Goal: Information Seeking & Learning: Compare options

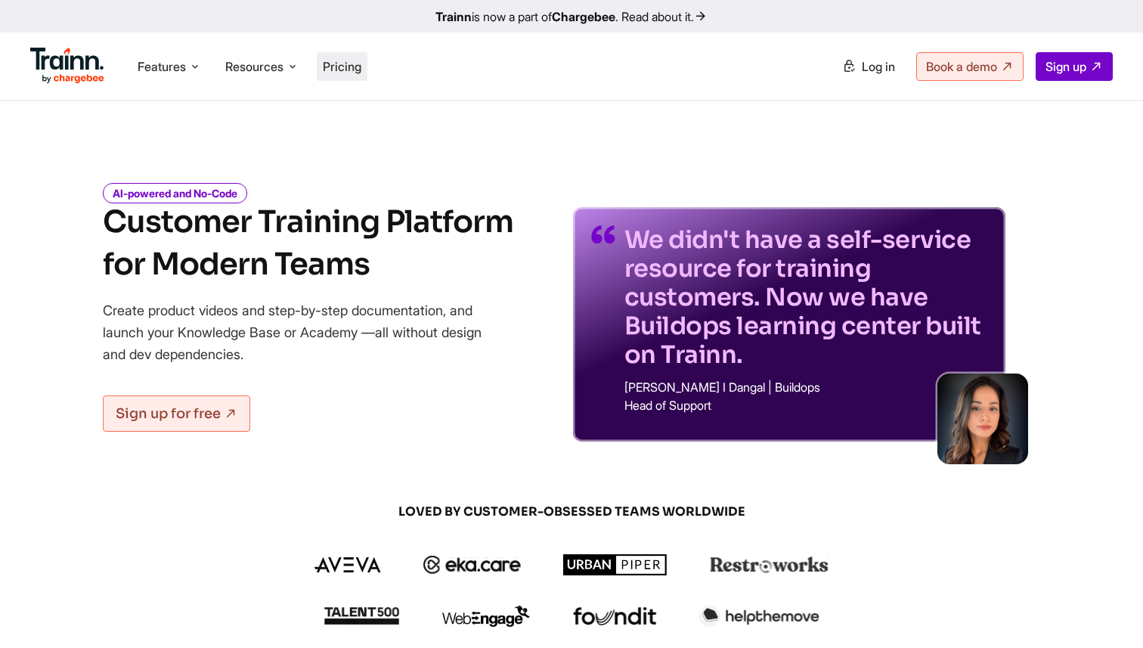
click at [339, 63] on span "Pricing" at bounding box center [342, 66] width 39 height 15
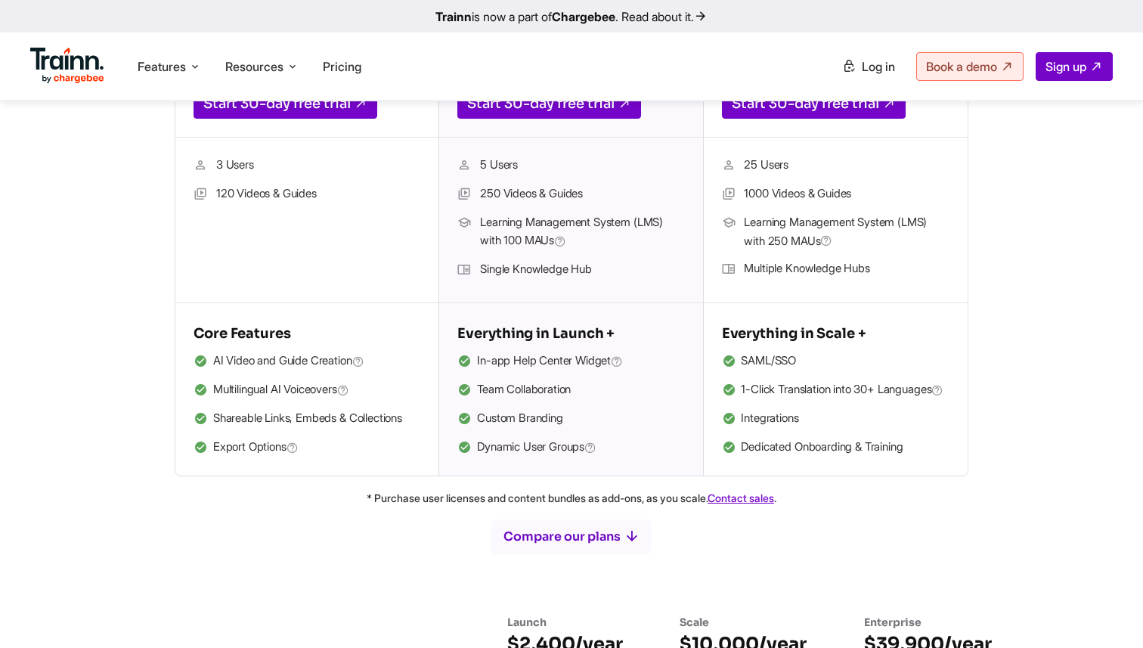
scroll to position [465, 0]
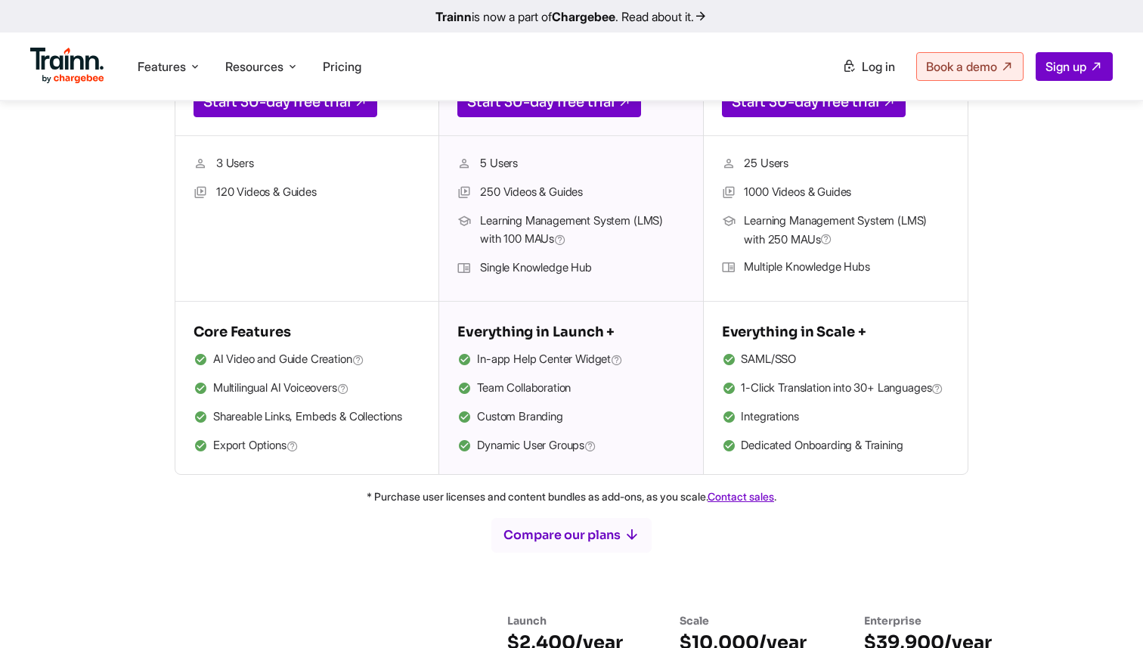
click at [755, 358] on li "SAML/SSO" at bounding box center [836, 360] width 228 height 20
click at [754, 358] on li "SAML/SSO" at bounding box center [836, 360] width 228 height 20
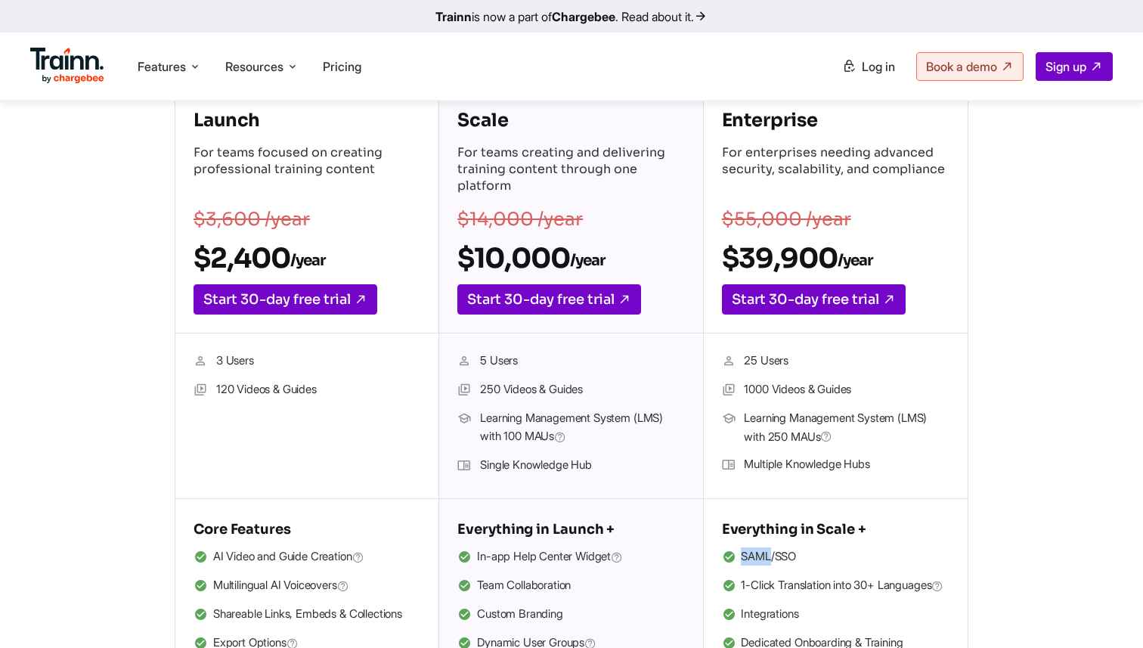
scroll to position [249, 0]
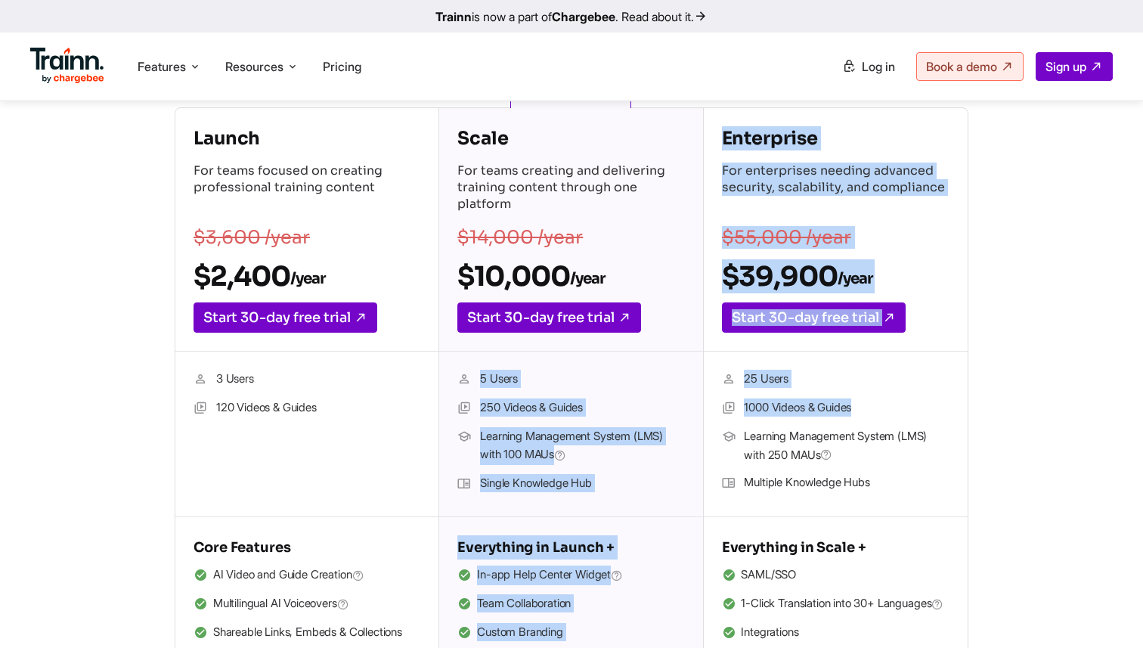
drag, startPoint x: 472, startPoint y: 377, endPoint x: 707, endPoint y: 458, distance: 248.6
click at [709, 459] on div "Launch For teams focused on creating professional training content $3,600 /year…" at bounding box center [572, 398] width 794 height 583
click at [707, 458] on div "25 Users 1000 Videos & Guides Learning Management System (LMS) with 250 MAUs Mu…" at bounding box center [836, 435] width 264 height 166
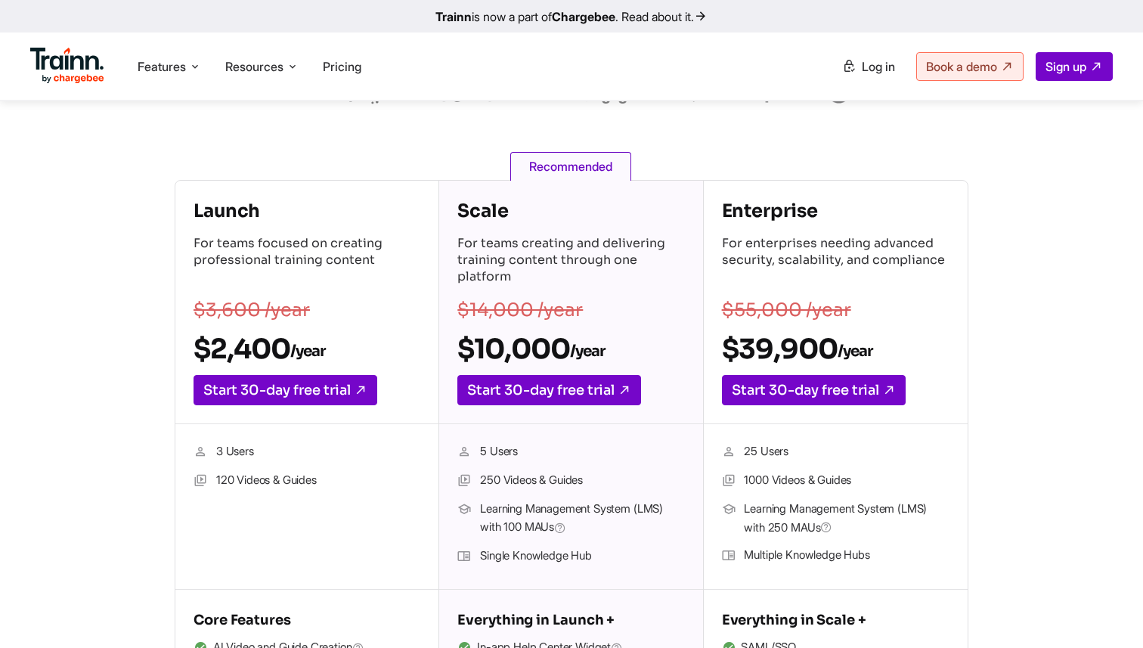
scroll to position [141, 0]
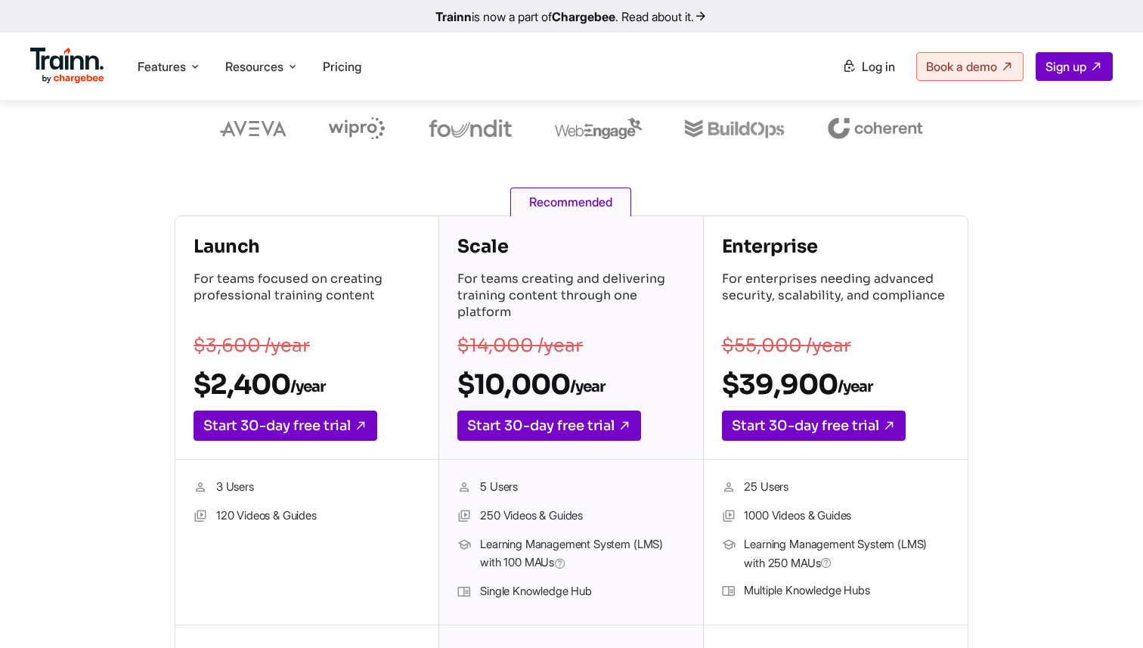
click at [473, 238] on h4 "Scale" at bounding box center [570, 246] width 227 height 24
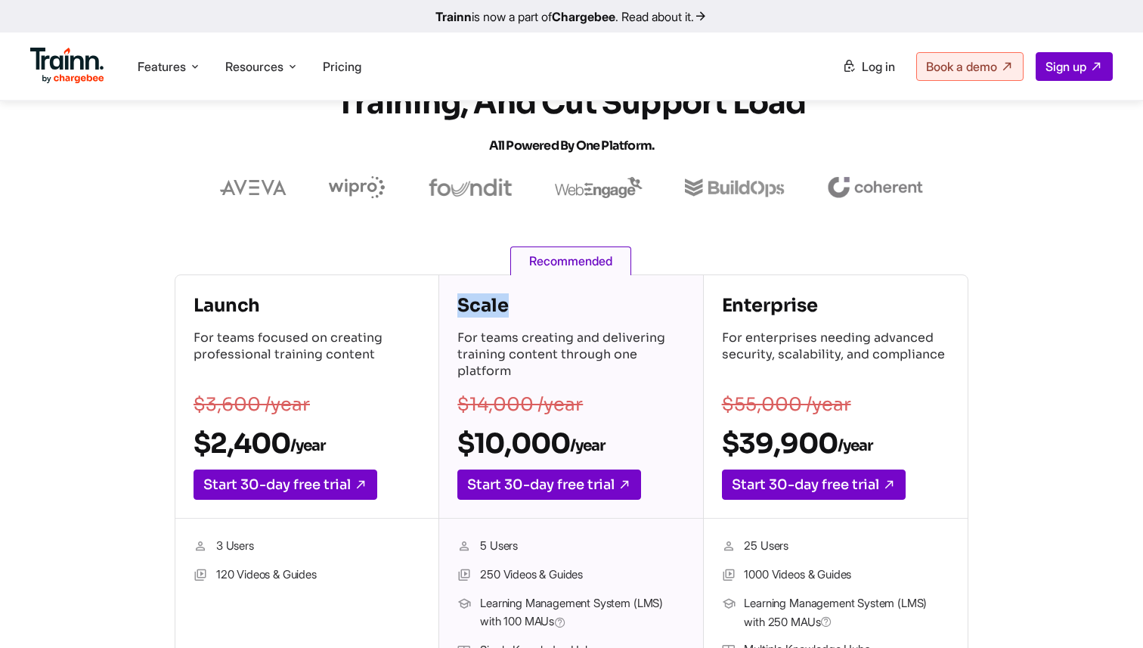
scroll to position [85, 0]
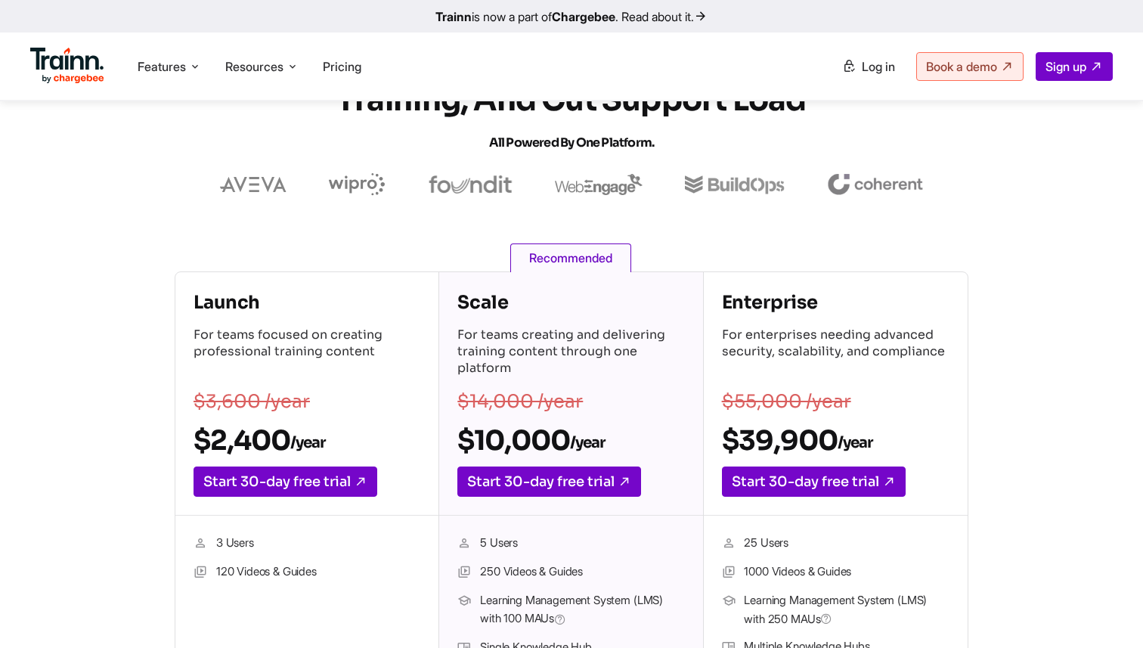
click at [537, 324] on div "Scale For teams creating and delivering training content through one platform" at bounding box center [570, 334] width 227 height 89
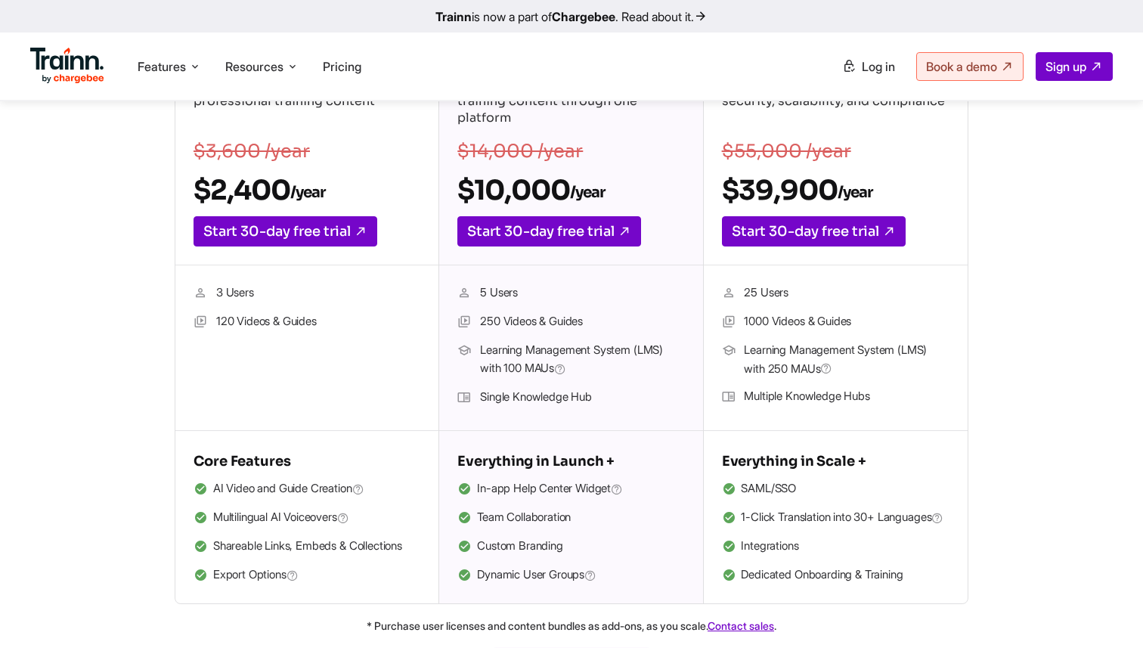
scroll to position [343, 0]
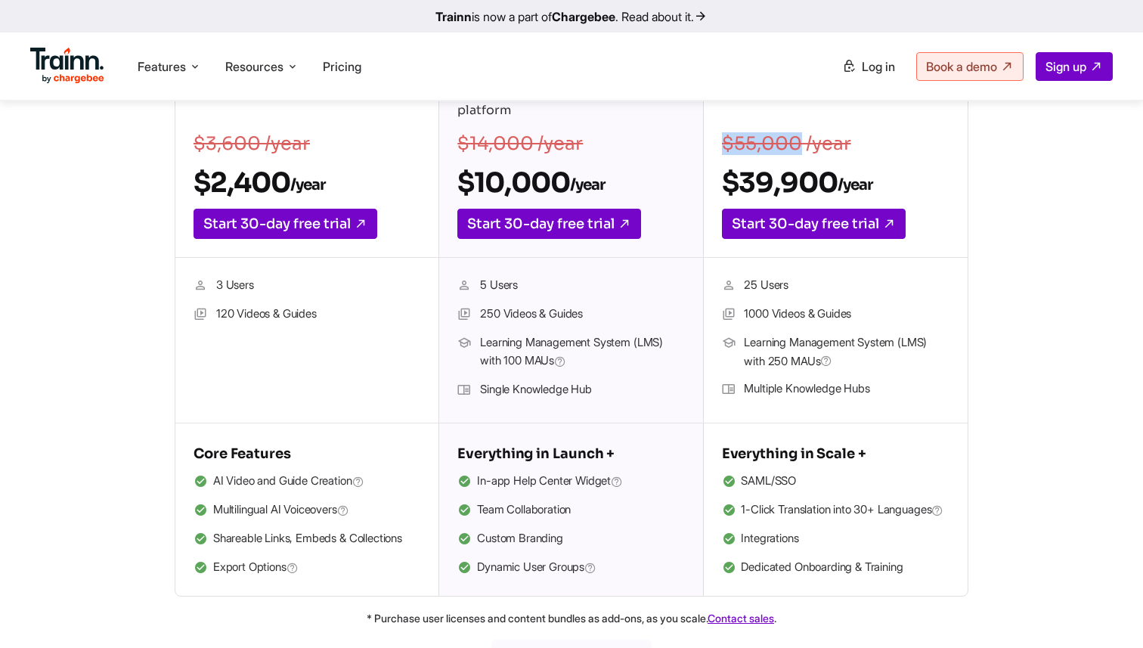
drag, startPoint x: 725, startPoint y: 147, endPoint x: 798, endPoint y: 148, distance: 72.6
click at [798, 148] on s "$55,000 /year" at bounding box center [786, 143] width 129 height 23
drag, startPoint x: 733, startPoint y: 178, endPoint x: 829, endPoint y: 178, distance: 96.0
click at [829, 178] on h2 "$39,900 /year" at bounding box center [836, 183] width 228 height 34
click at [749, 483] on li "SAML/SSO" at bounding box center [836, 482] width 228 height 20
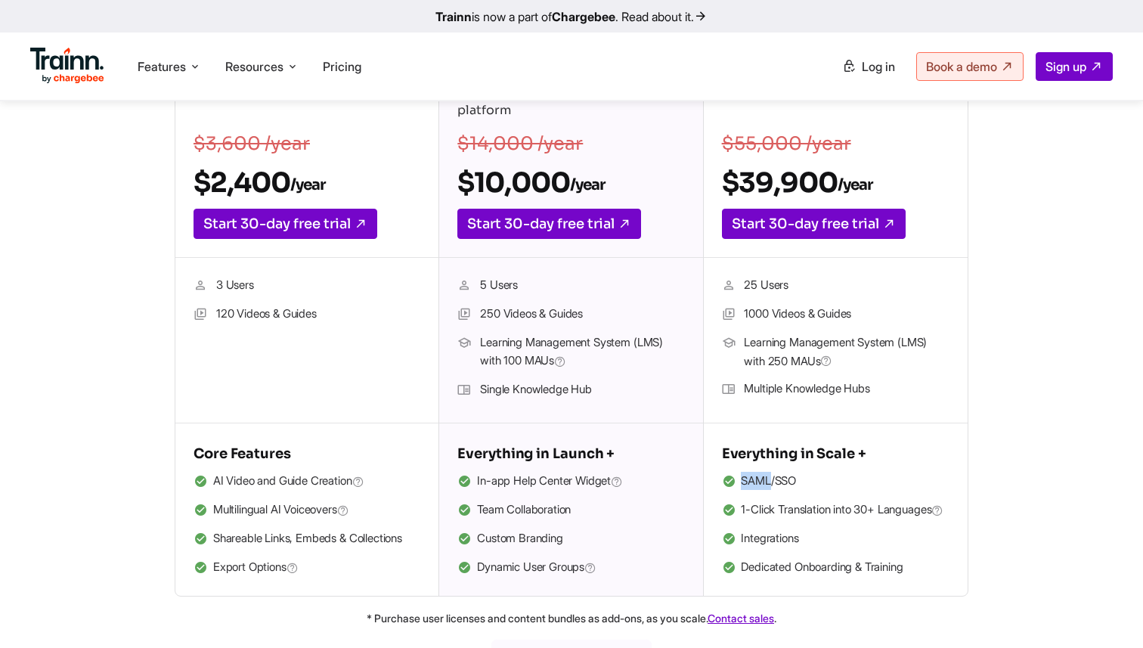
click at [749, 483] on li "SAML/SSO" at bounding box center [836, 482] width 228 height 20
drag, startPoint x: 743, startPoint y: 508, endPoint x: 909, endPoint y: 543, distance: 169.9
click at [909, 543] on ul "SAML/SSO 1-Click Translation into 30+ Languages Integrations Dedicated Onboardi…" at bounding box center [836, 525] width 228 height 106
click at [751, 487] on li "SAML/SSO" at bounding box center [836, 482] width 228 height 20
drag, startPoint x: 737, startPoint y: 505, endPoint x: 850, endPoint y: 533, distance: 116.1
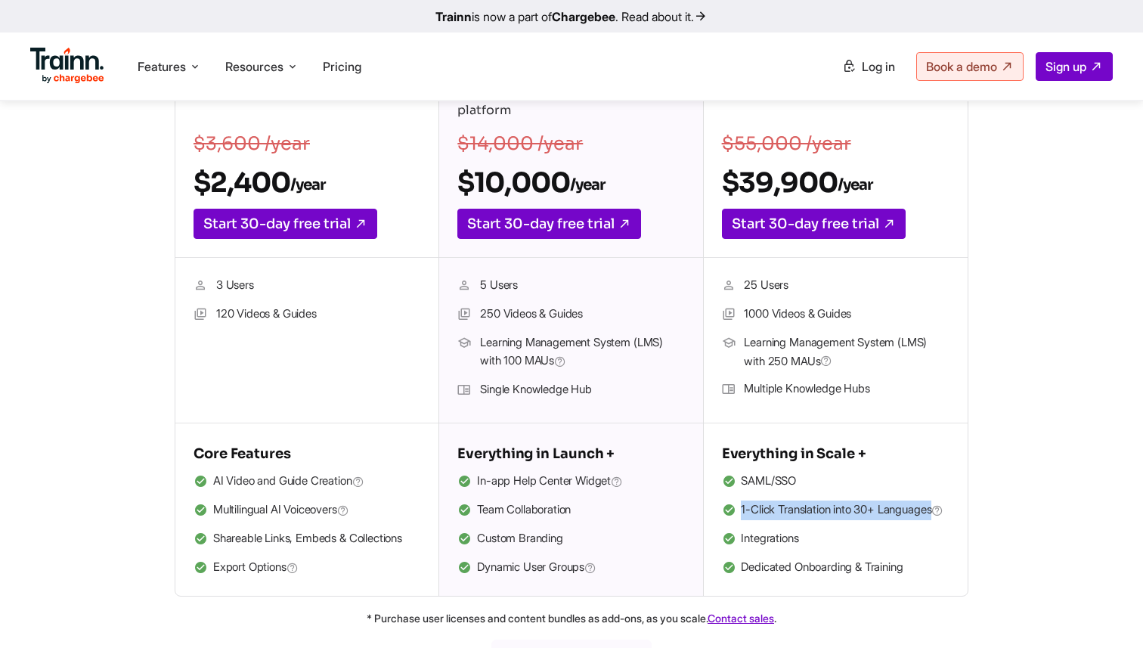
click at [850, 520] on li "1-Click Translation into 30+ Languages" at bounding box center [836, 510] width 228 height 20
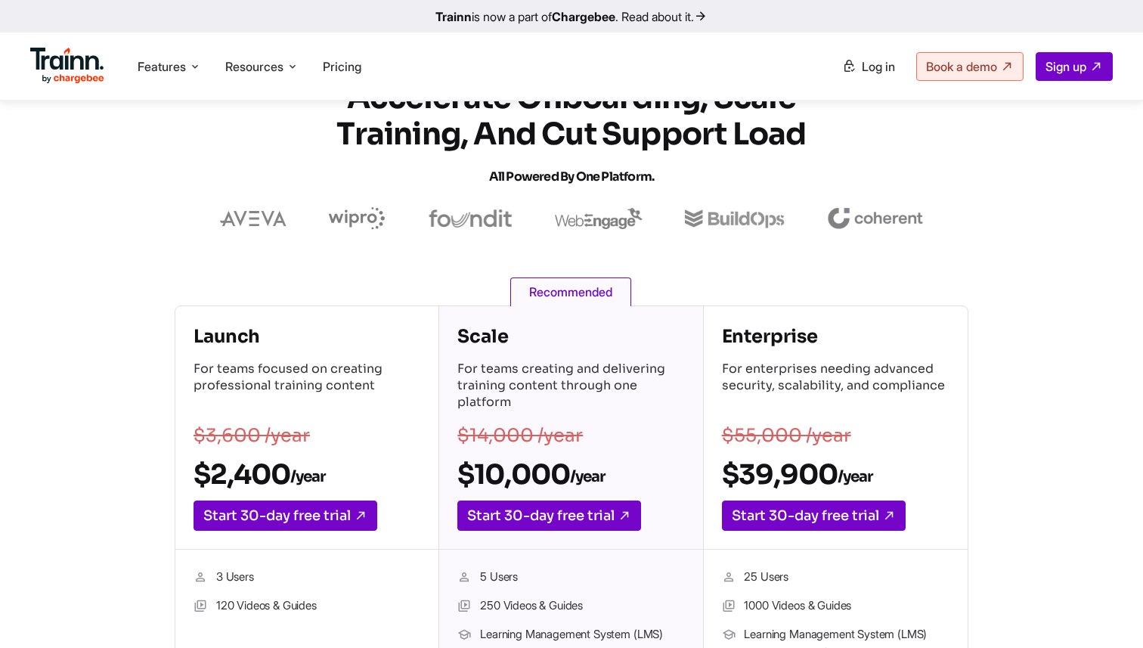
scroll to position [27, 0]
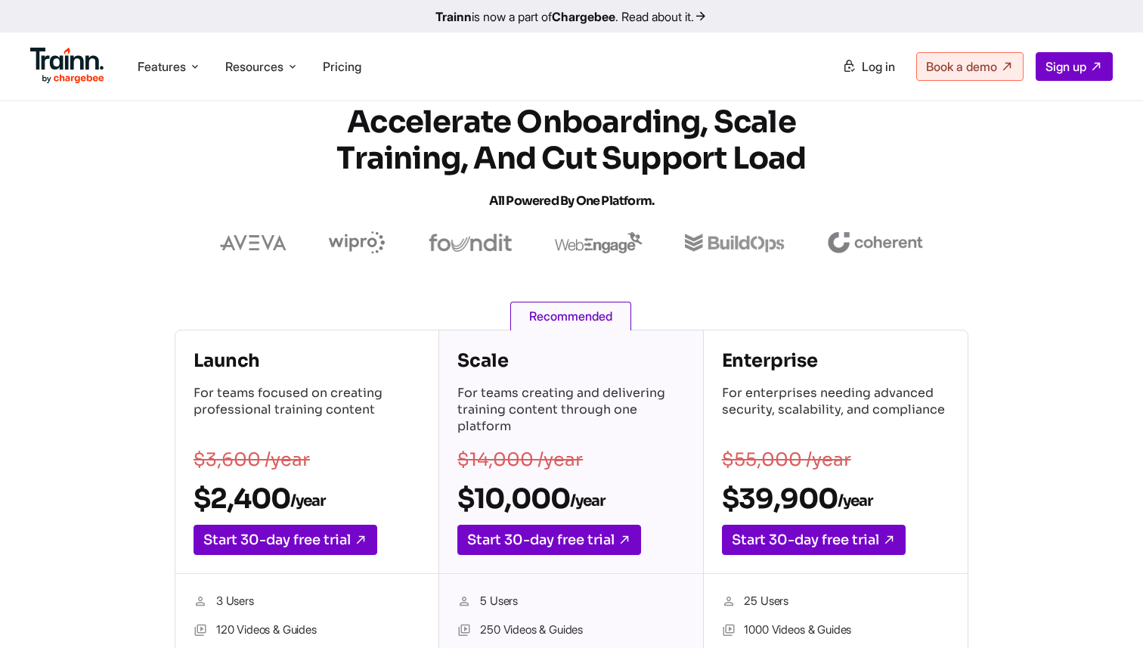
click at [469, 362] on h4 "Scale" at bounding box center [570, 360] width 227 height 24
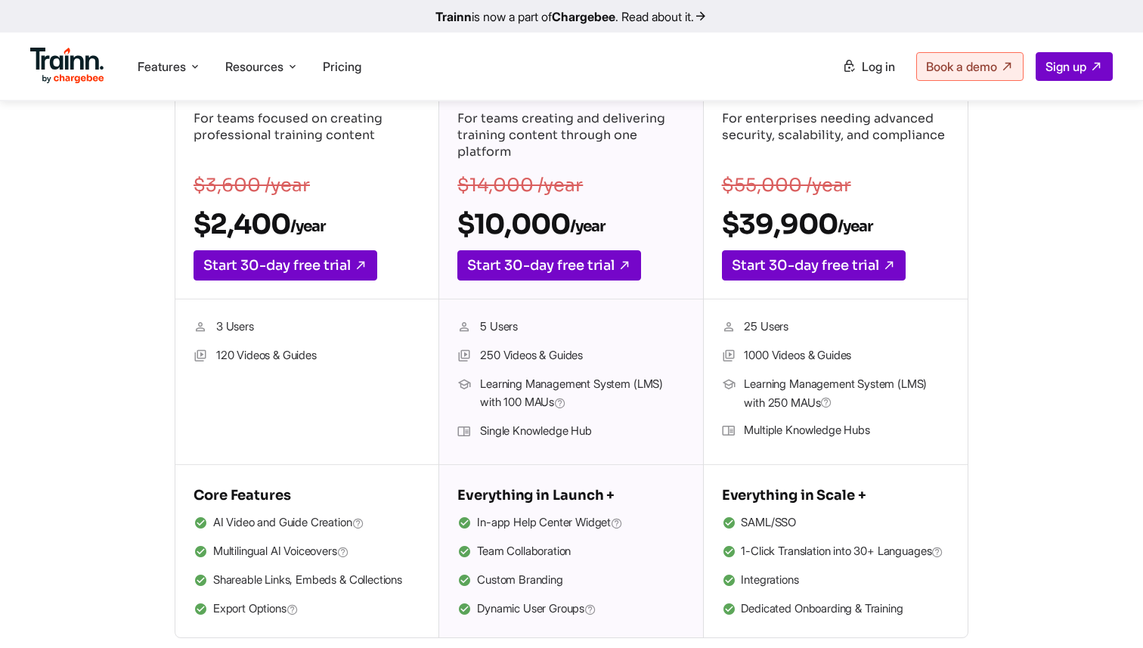
scroll to position [294, 0]
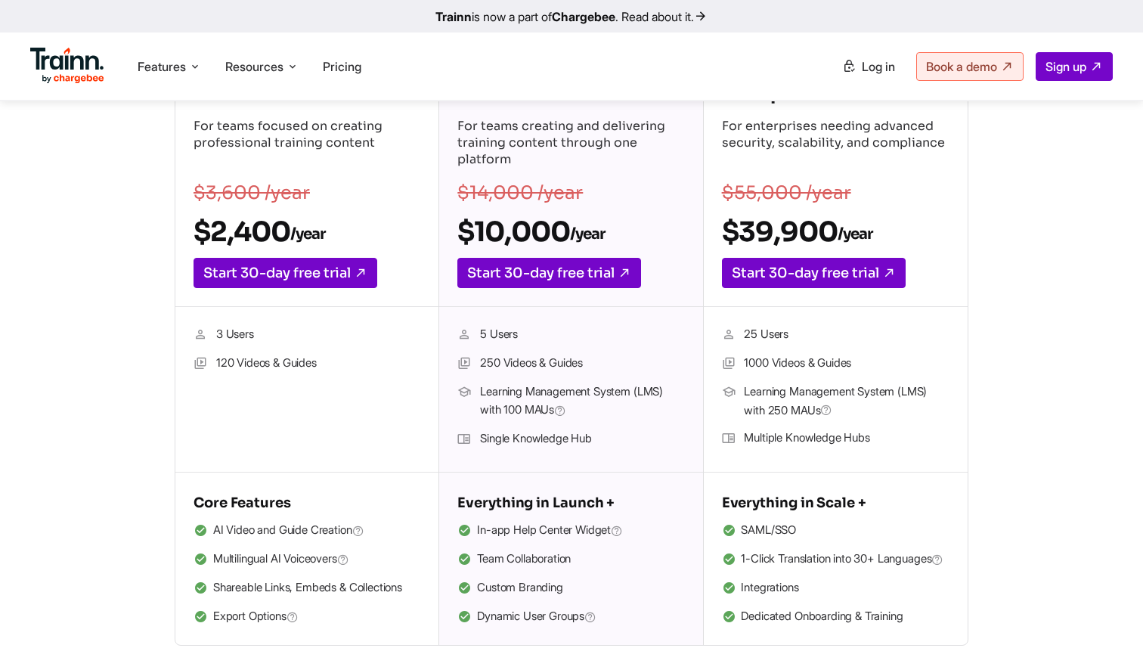
click at [541, 386] on span "Learning Management System (LMS) with 100 MAUs" at bounding box center [582, 402] width 204 height 38
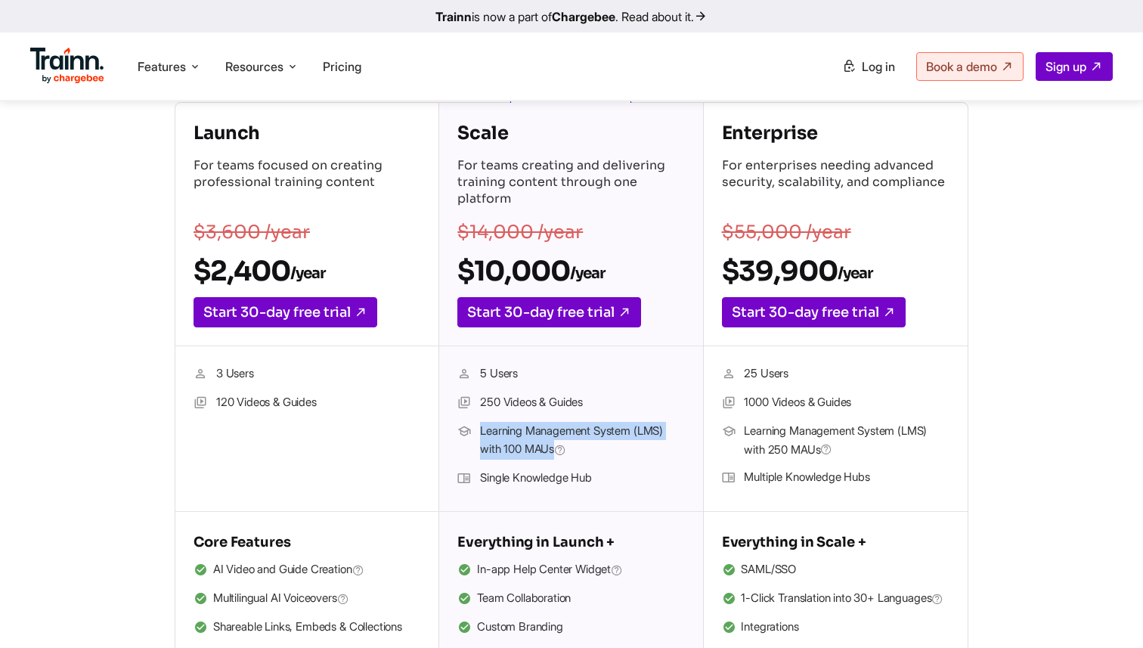
scroll to position [240, 0]
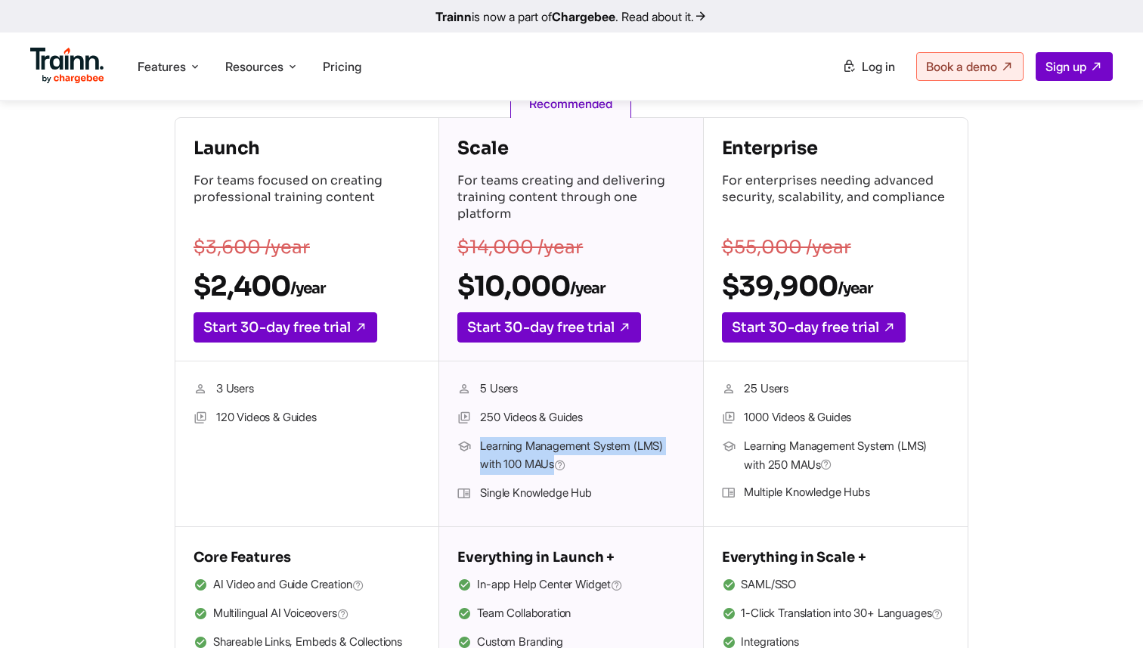
drag, startPoint x: 451, startPoint y: 281, endPoint x: 573, endPoint y: 293, distance: 123.0
click at [573, 293] on div "Scale For teams creating and delivering training content through one platform $…" at bounding box center [570, 239] width 263 height 243
click at [537, 280] on h2 "$10,000 /year" at bounding box center [570, 286] width 227 height 34
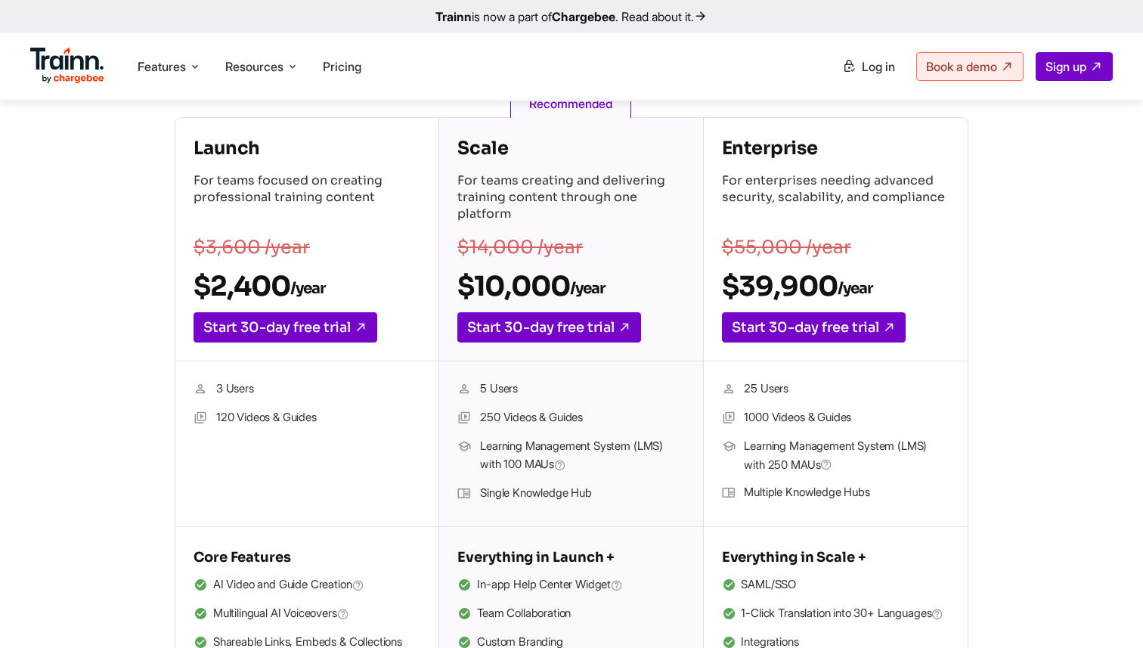
click at [537, 280] on h2 "$10,000 /year" at bounding box center [570, 286] width 227 height 34
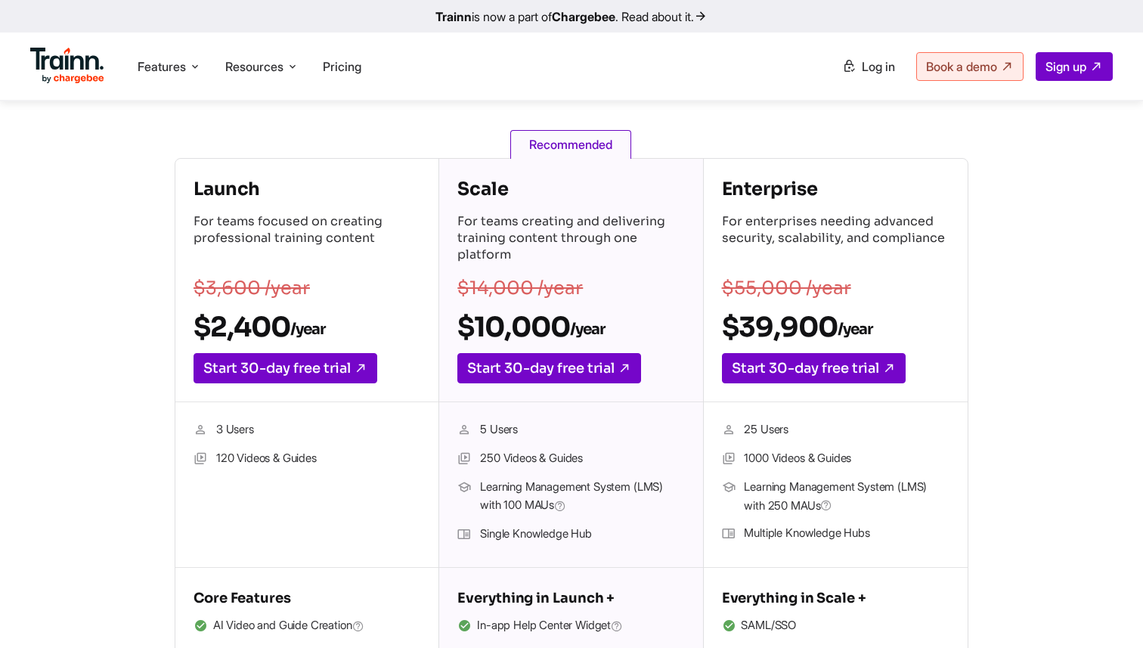
scroll to position [347, 0]
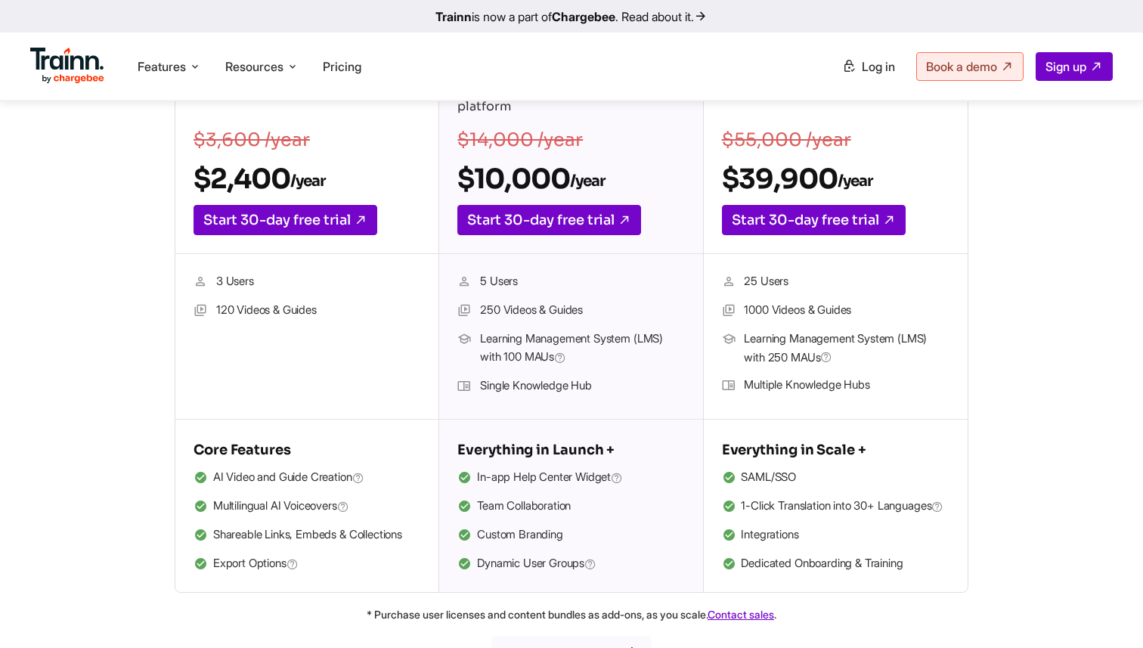
click at [757, 481] on li "SAML/SSO" at bounding box center [836, 478] width 228 height 20
drag, startPoint x: 736, startPoint y: 503, endPoint x: 830, endPoint y: 556, distance: 108.0
click at [831, 556] on ul "SAML/SSO 1-Click Translation into 30+ Languages Integrations Dedicated Onboardi…" at bounding box center [836, 521] width 228 height 106
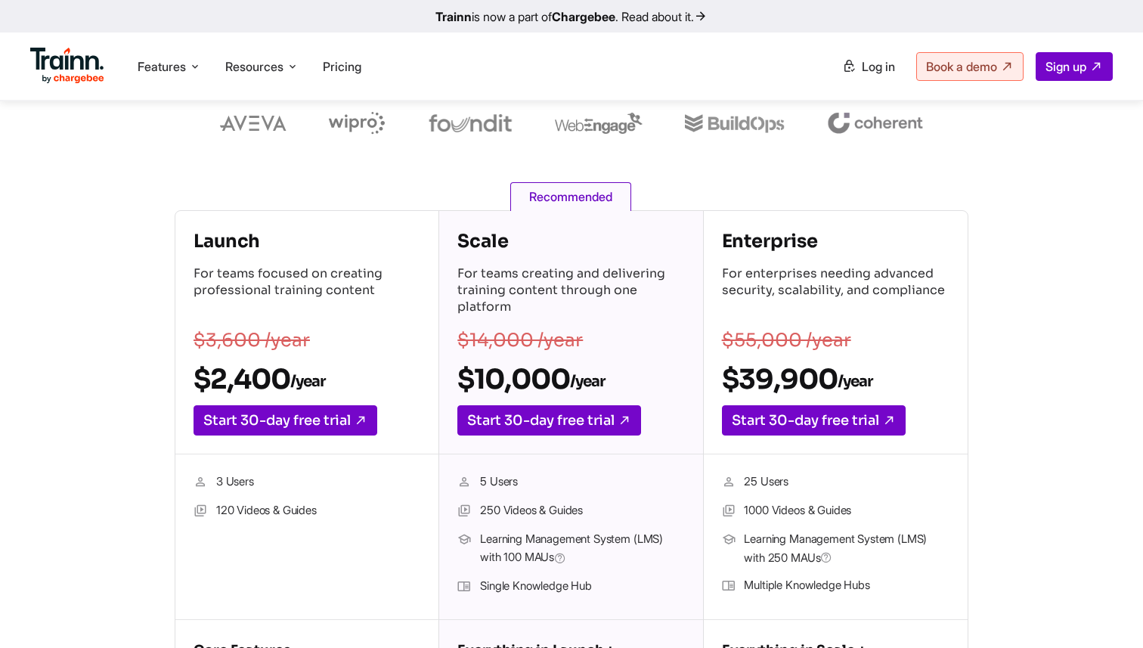
scroll to position [147, 0]
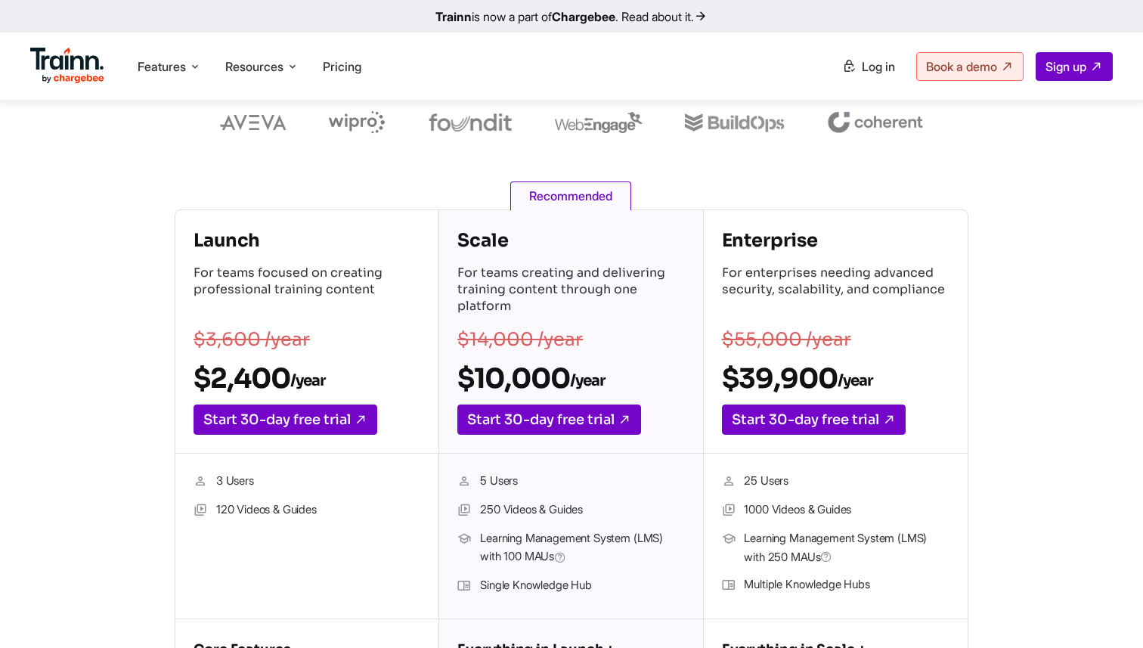
click at [760, 373] on h2 "$39,900 /year" at bounding box center [836, 378] width 228 height 34
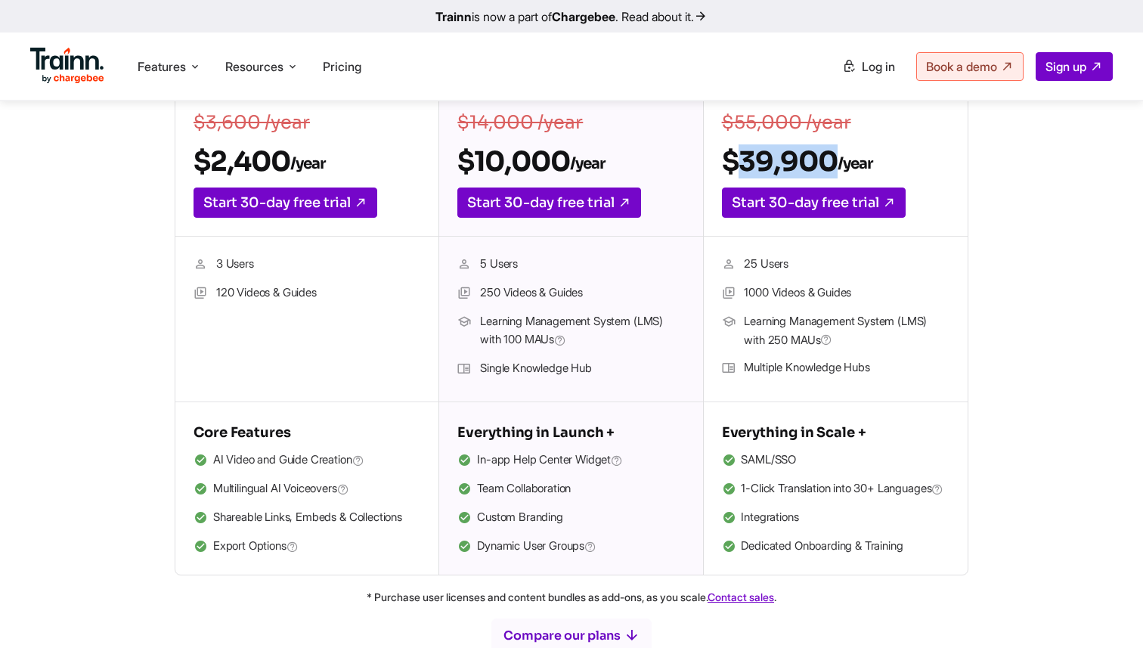
scroll to position [393, 0]
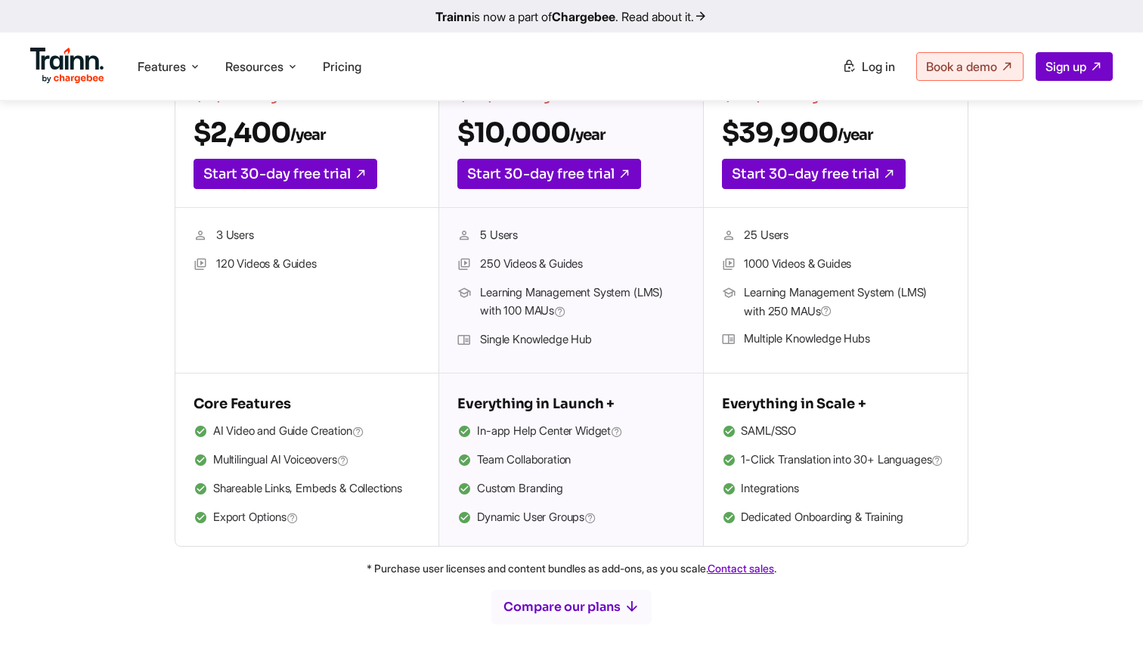
drag, startPoint x: 745, startPoint y: 257, endPoint x: 900, endPoint y: 259, distance: 155.0
click at [900, 259] on li "1000 Videos & Guides" at bounding box center [836, 265] width 228 height 20
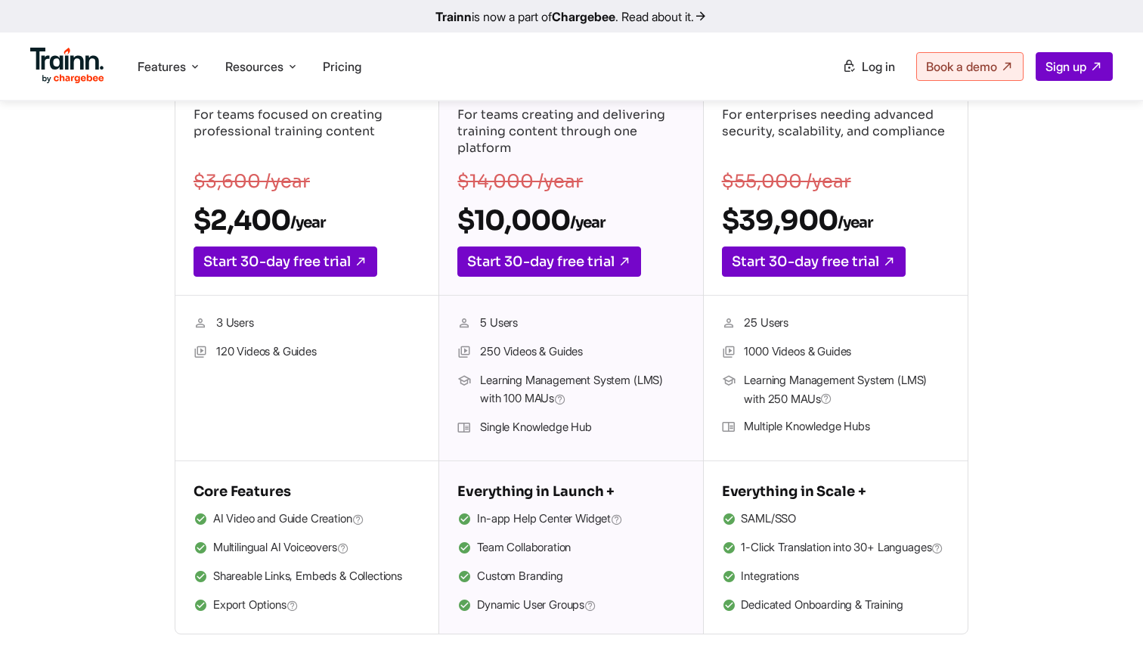
scroll to position [300, 0]
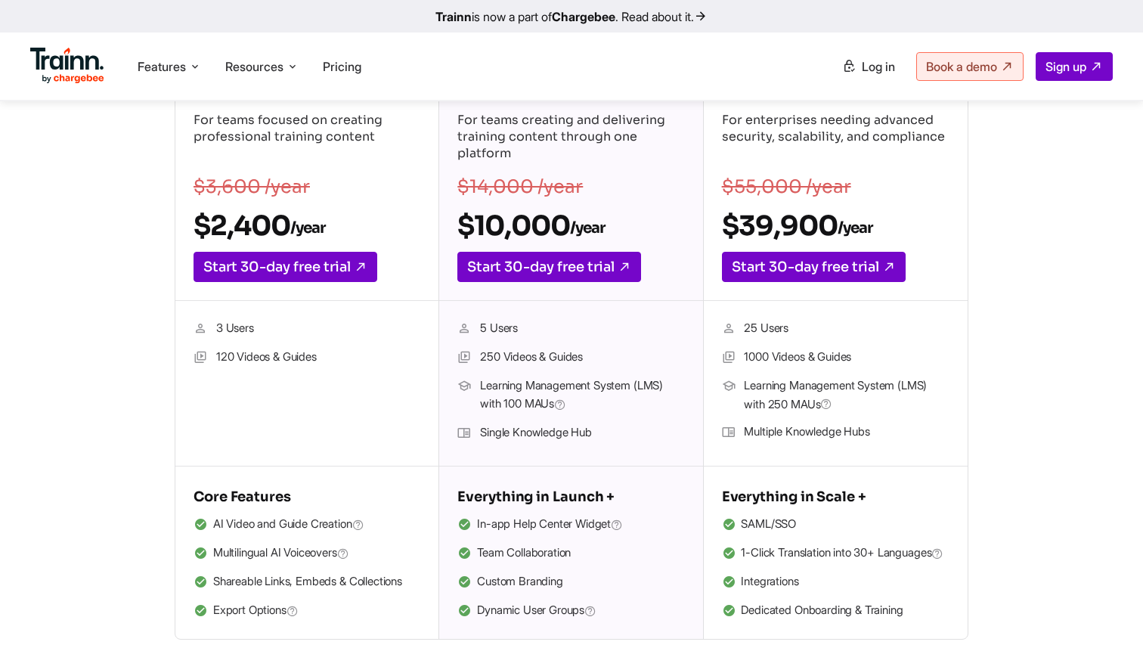
click at [756, 357] on li "1000 Videos & Guides" at bounding box center [836, 358] width 228 height 20
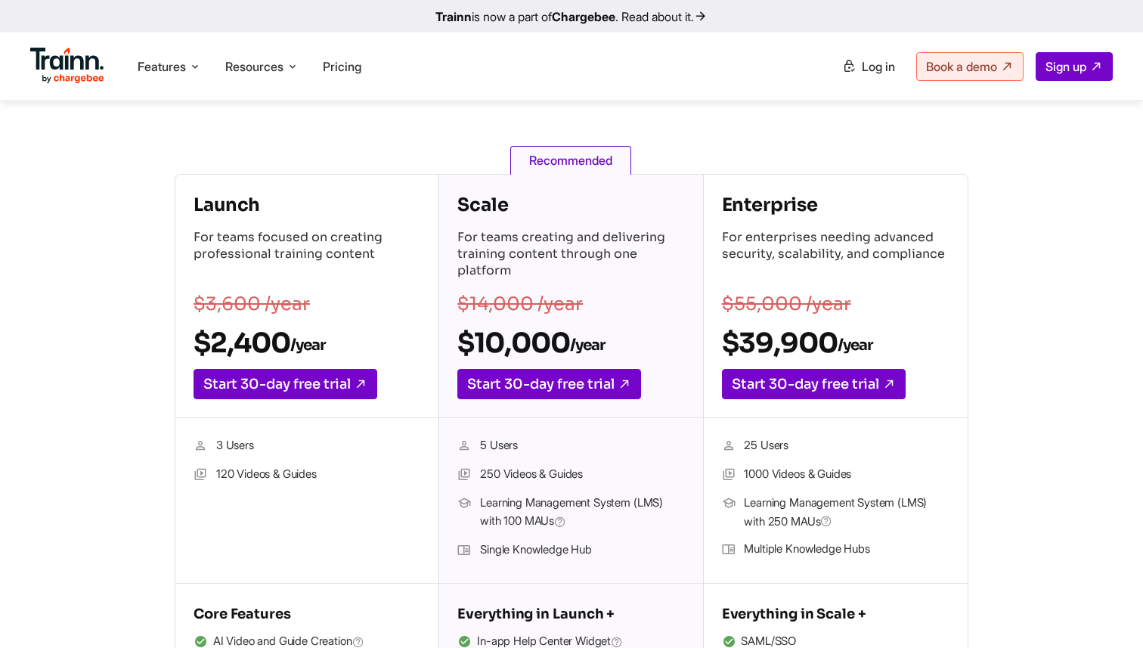
scroll to position [191, 0]
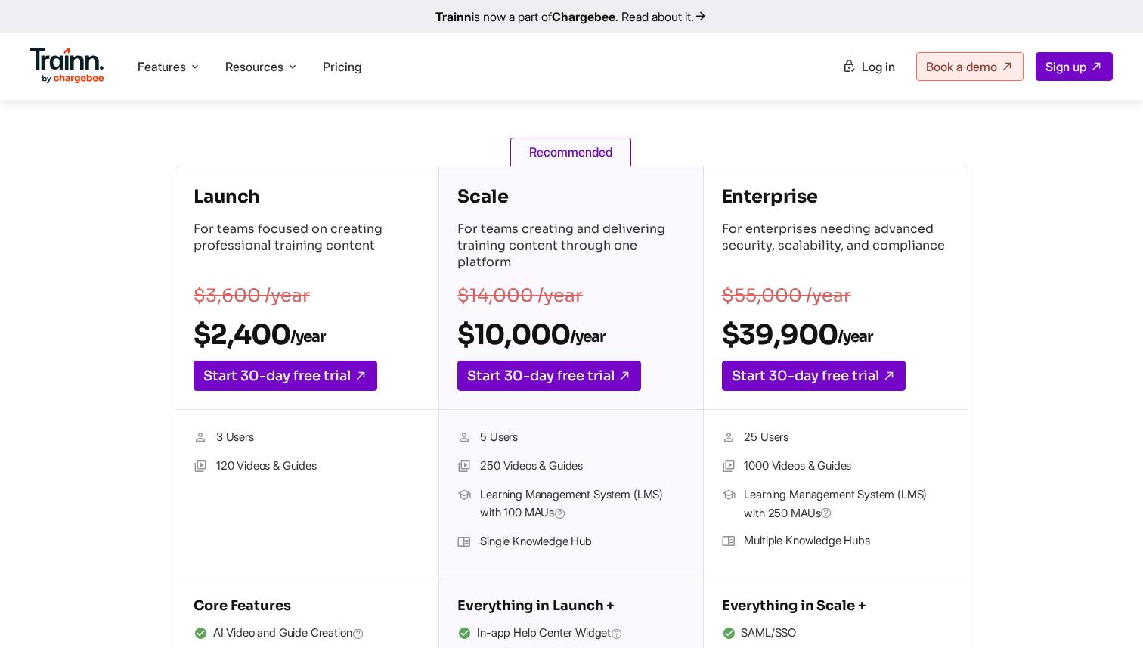
click at [745, 342] on h2 "$39,900 /year" at bounding box center [836, 334] width 228 height 34
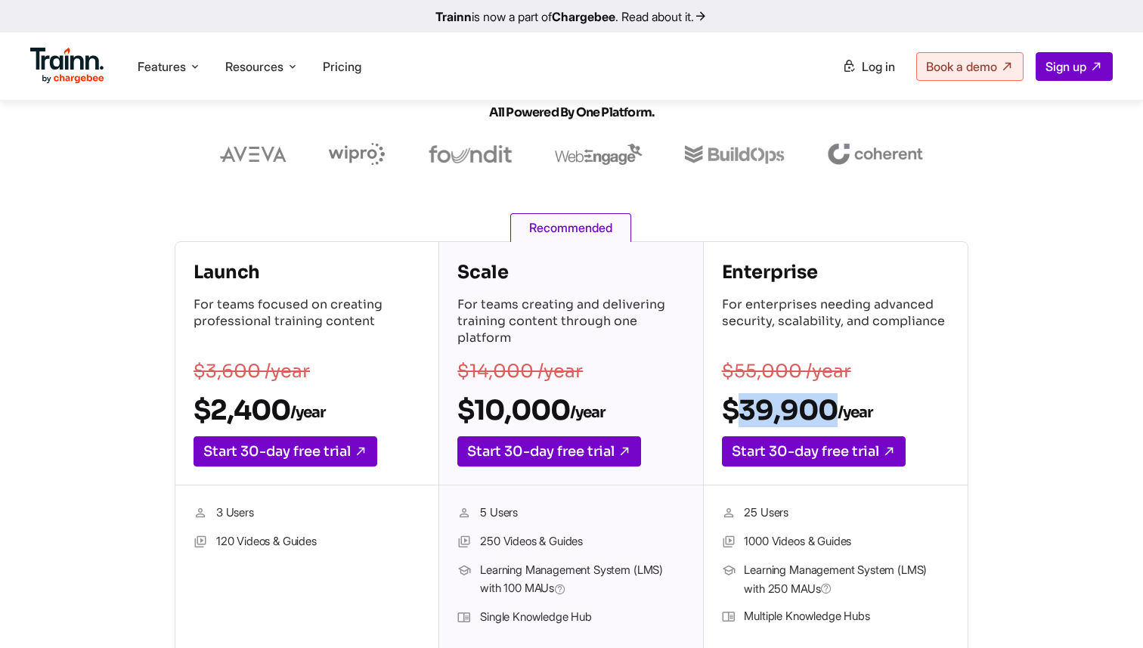
scroll to position [114, 0]
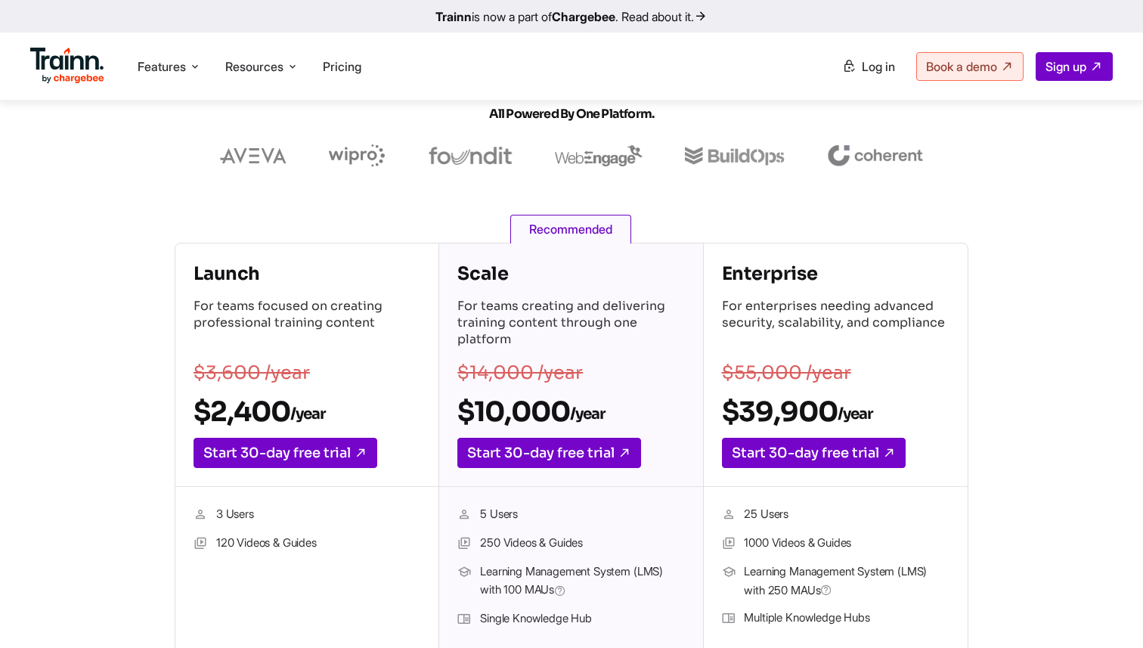
click at [772, 330] on p "For enterprises needing advanced security, scalability, and compliance" at bounding box center [836, 324] width 228 height 53
click at [771, 326] on p "For enterprises needing advanced security, scalability, and compliance" at bounding box center [836, 324] width 228 height 53
click at [768, 311] on p "For enterprises needing advanced security, scalability, and compliance" at bounding box center [836, 324] width 228 height 53
click at [766, 315] on p "For enterprises needing advanced security, scalability, and compliance" at bounding box center [836, 324] width 228 height 53
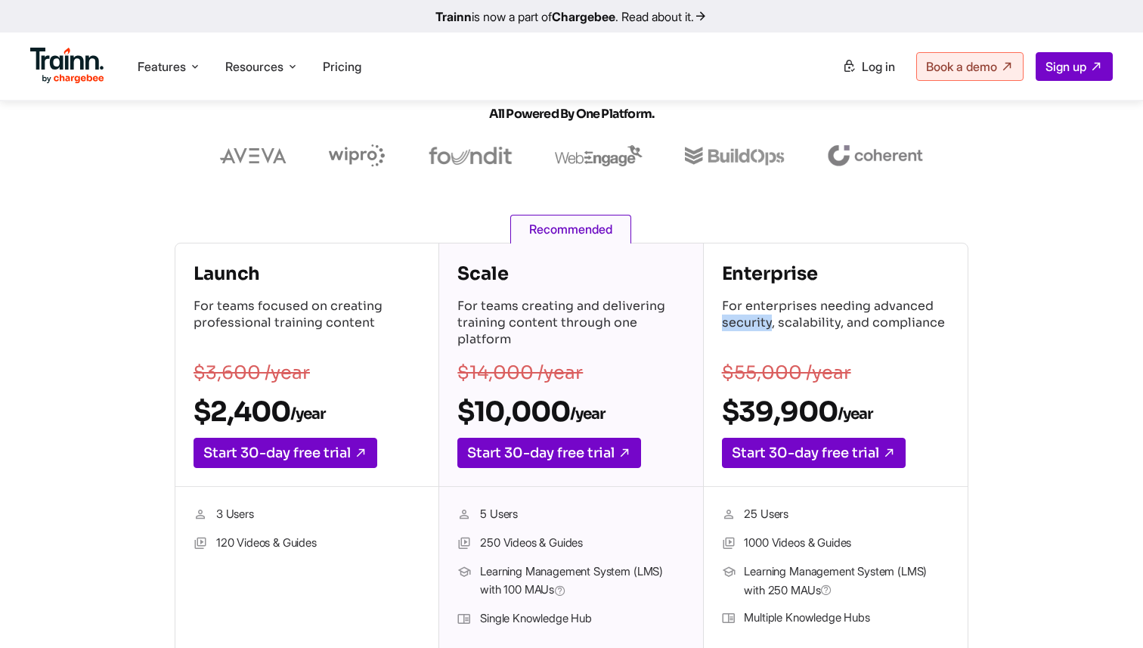
click at [766, 315] on p "For enterprises needing advanced security, scalability, and compliance" at bounding box center [836, 324] width 228 height 53
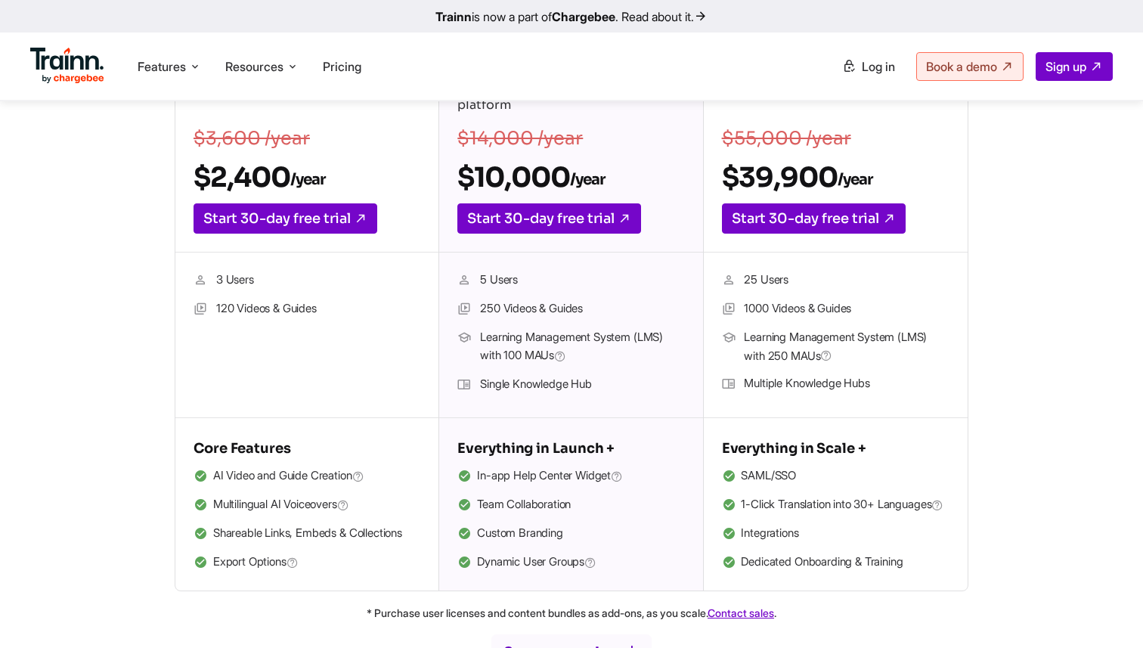
scroll to position [354, 0]
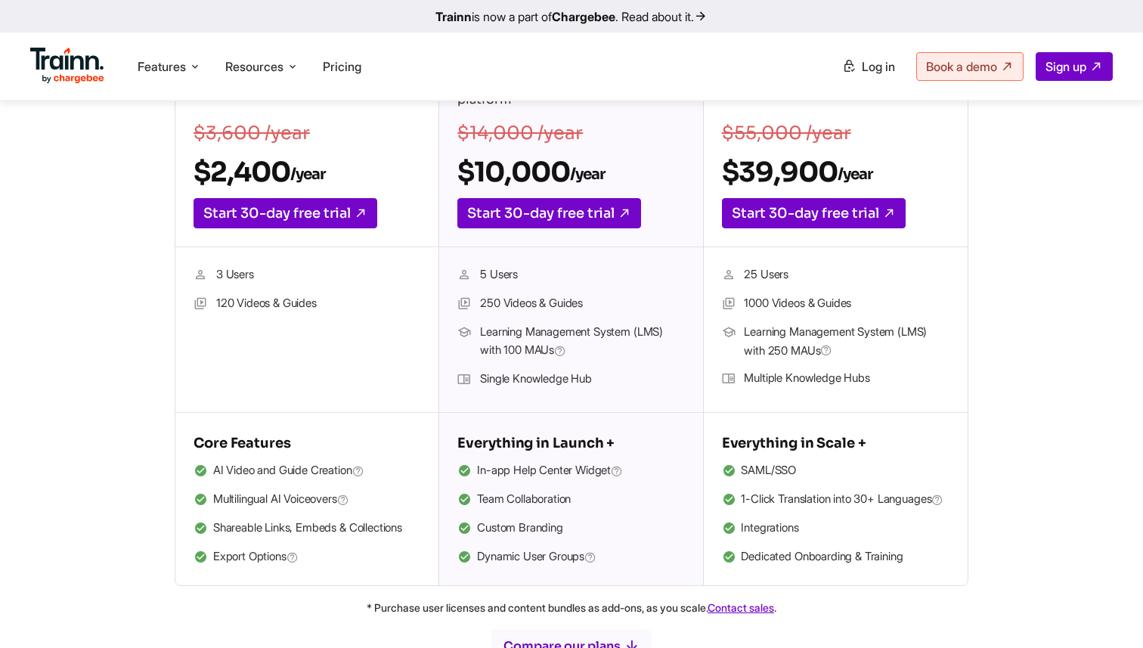
click at [773, 309] on li "1000 Videos & Guides" at bounding box center [836, 304] width 228 height 20
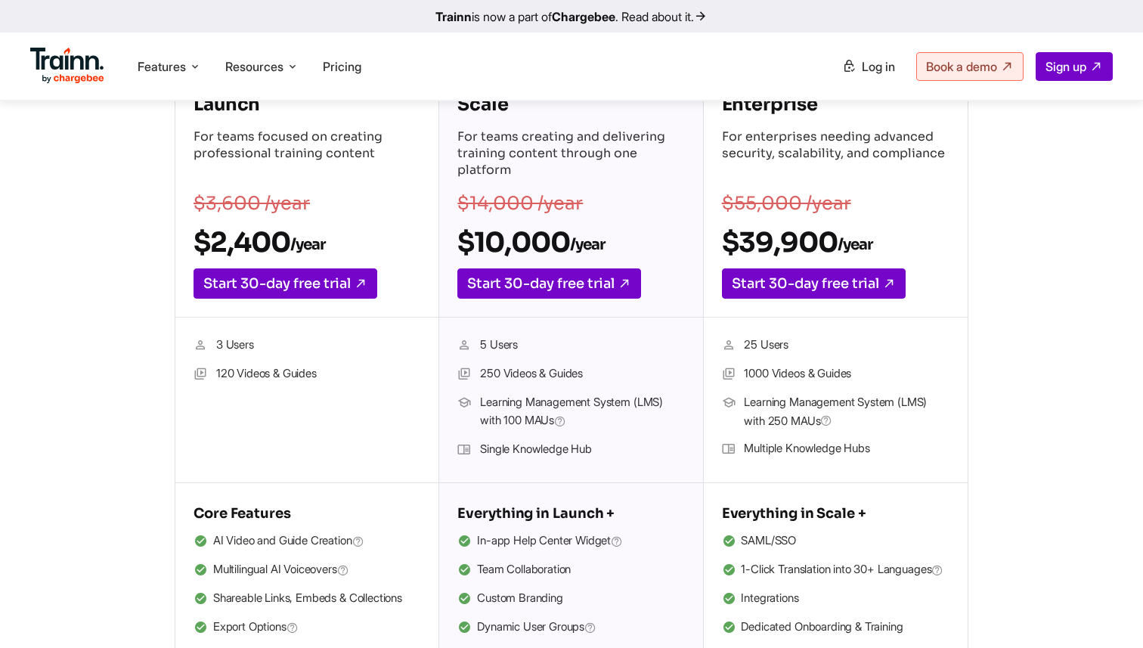
scroll to position [283, 0]
click at [760, 549] on li "SAML/SSO" at bounding box center [836, 542] width 228 height 20
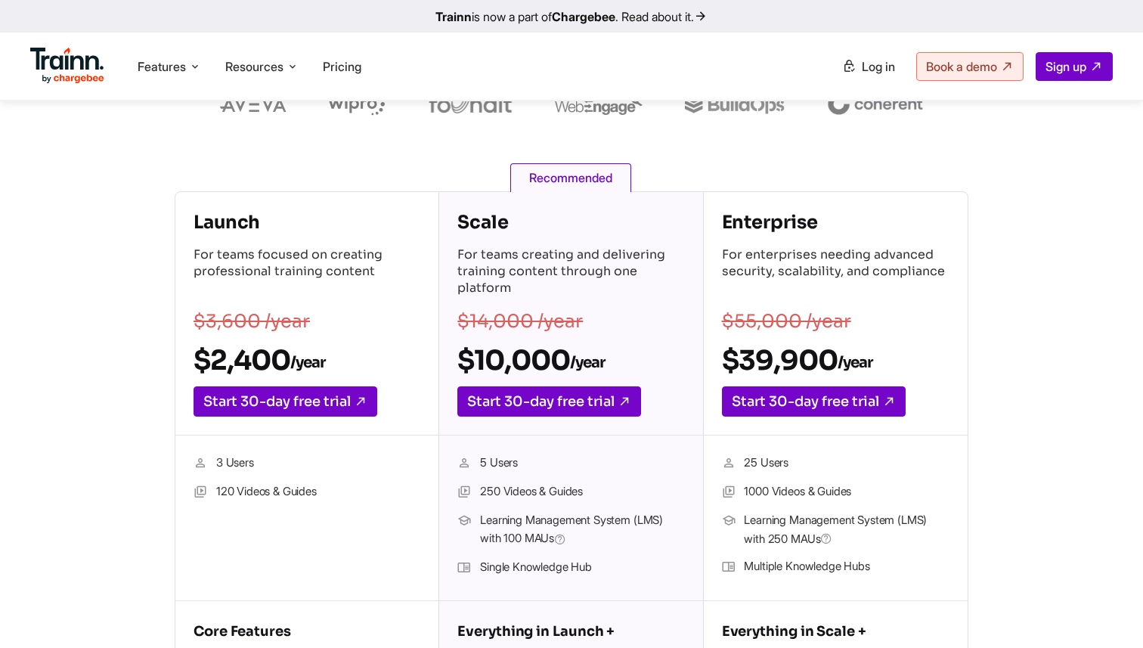
scroll to position [266, 0]
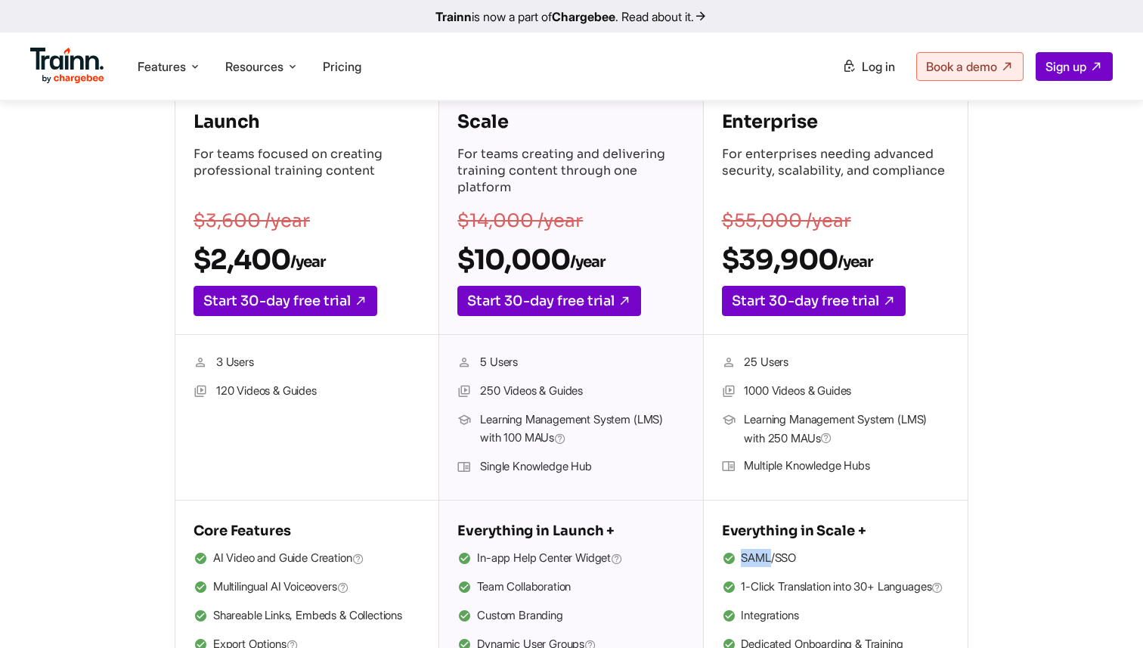
click at [753, 560] on li "SAML/SSO" at bounding box center [836, 559] width 228 height 20
click at [753, 559] on li "SAML/SSO" at bounding box center [836, 559] width 228 height 20
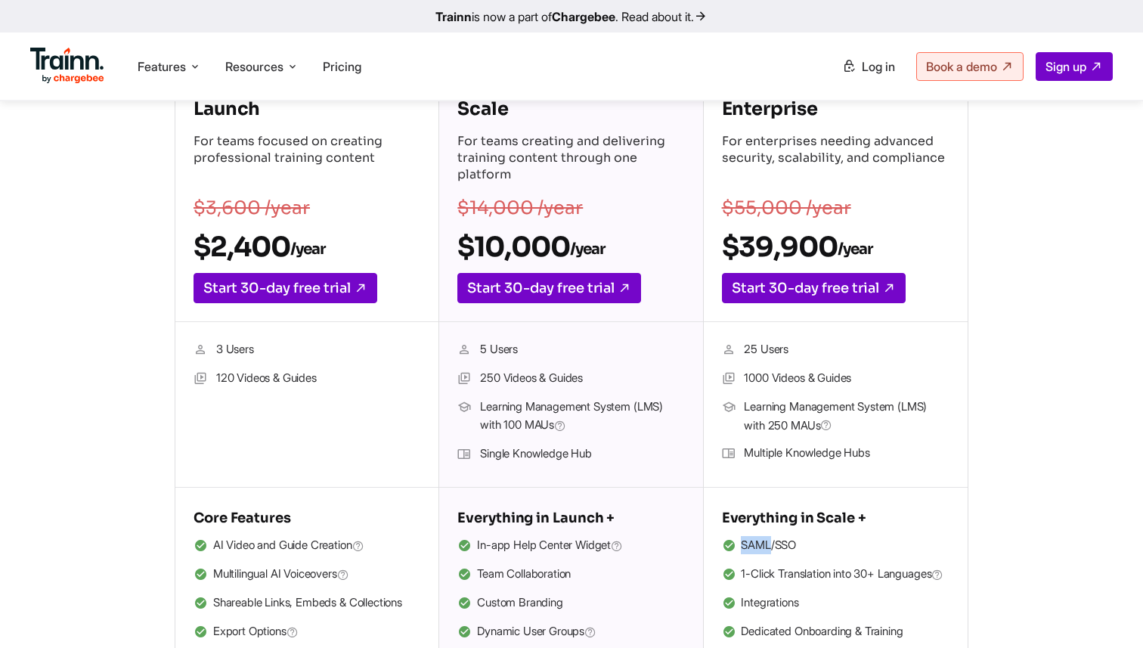
scroll to position [271, 0]
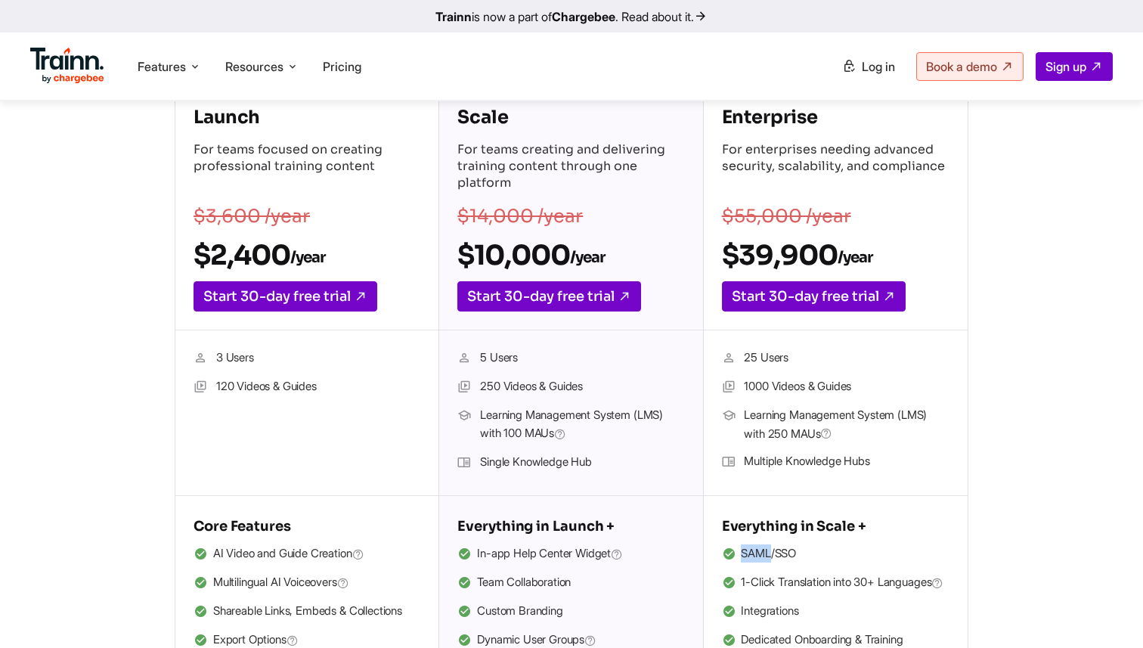
click at [747, 554] on li "SAML/SSO" at bounding box center [836, 554] width 228 height 20
click at [758, 383] on li "1000 Videos & Guides" at bounding box center [836, 387] width 228 height 20
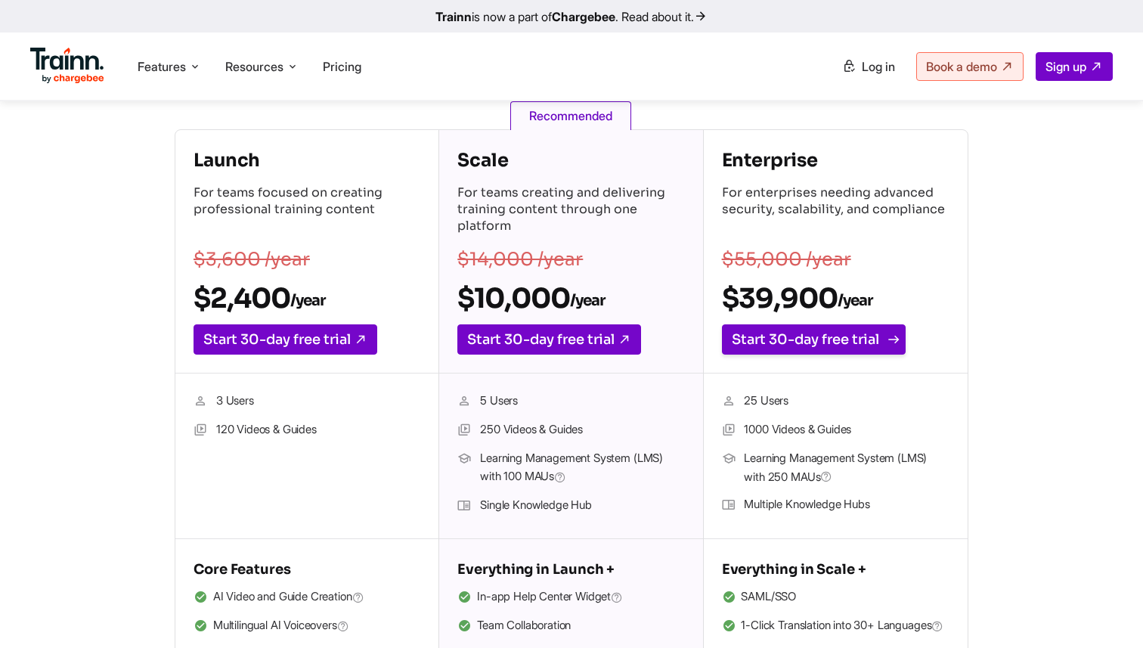
scroll to position [240, 0]
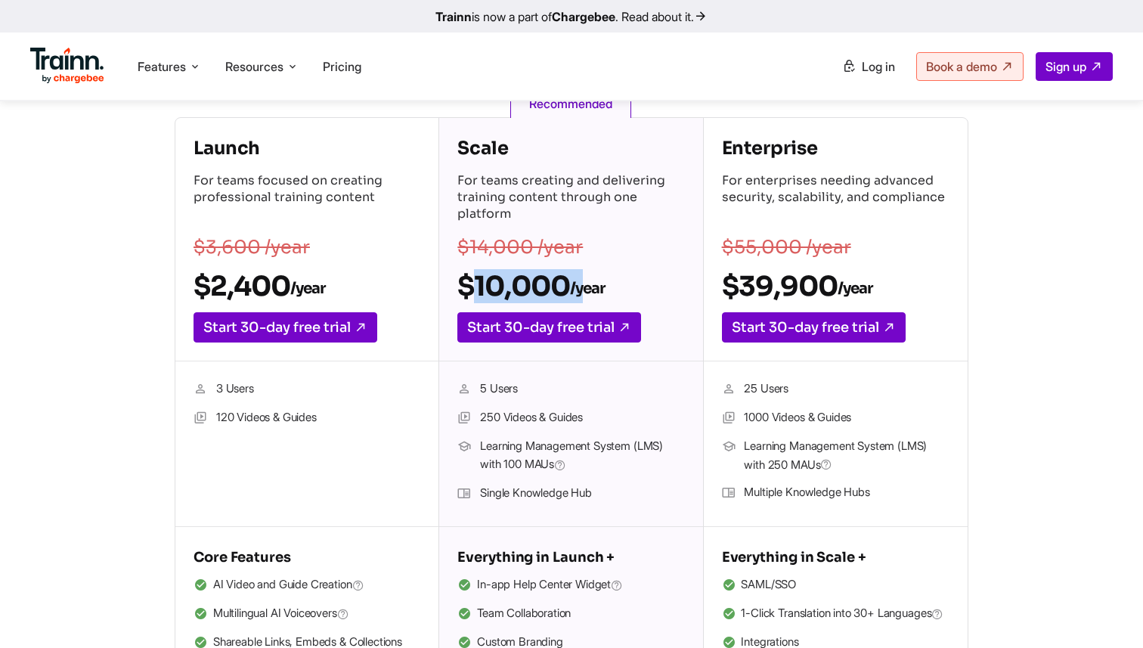
drag, startPoint x: 461, startPoint y: 278, endPoint x: 587, endPoint y: 277, distance: 125.5
click at [587, 277] on h2 "$10,000 /year" at bounding box center [570, 286] width 227 height 34
click at [600, 248] on p "$14,000 /year" at bounding box center [570, 248] width 227 height 18
drag, startPoint x: 600, startPoint y: 248, endPoint x: 455, endPoint y: 252, distance: 145.2
click at [455, 252] on div "Scale For teams creating and delivering training content through one platform $…" at bounding box center [570, 239] width 263 height 243
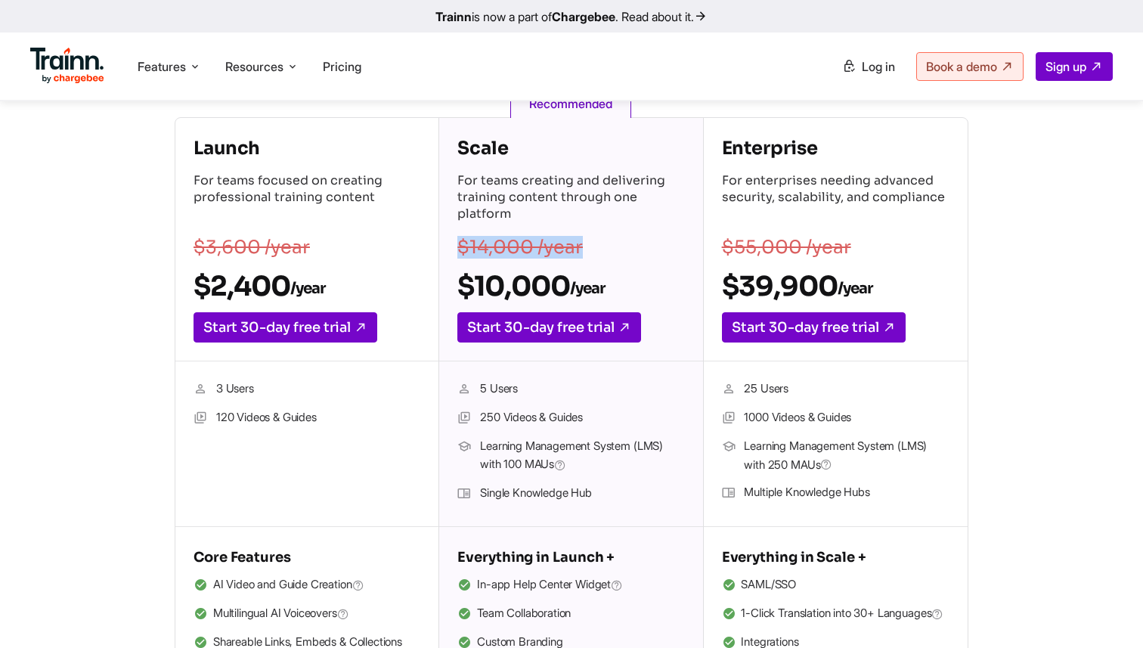
click at [455, 252] on div "Scale For teams creating and delivering training content through one platform $…" at bounding box center [570, 239] width 263 height 243
drag, startPoint x: 458, startPoint y: 248, endPoint x: 616, endPoint y: 287, distance: 162.6
click at [616, 287] on div "Scale For teams creating and delivering training content through one platform $…" at bounding box center [570, 239] width 263 height 243
click at [616, 287] on h2 "$10,000 /year" at bounding box center [570, 286] width 227 height 34
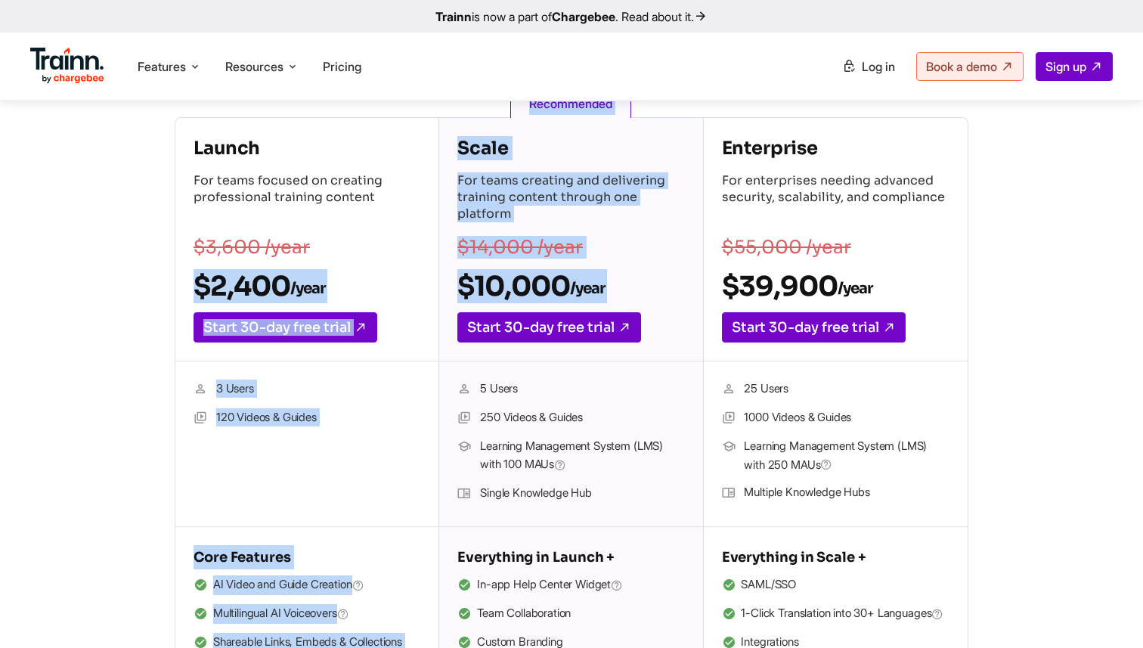
drag, startPoint x: 616, startPoint y: 287, endPoint x: 438, endPoint y: 251, distance: 181.9
click at [438, 251] on div "Launch For teams focused on creating professional training content $3,600 /year…" at bounding box center [572, 408] width 794 height 583
click at [563, 245] on s "$14,000 /year" at bounding box center [519, 247] width 125 height 23
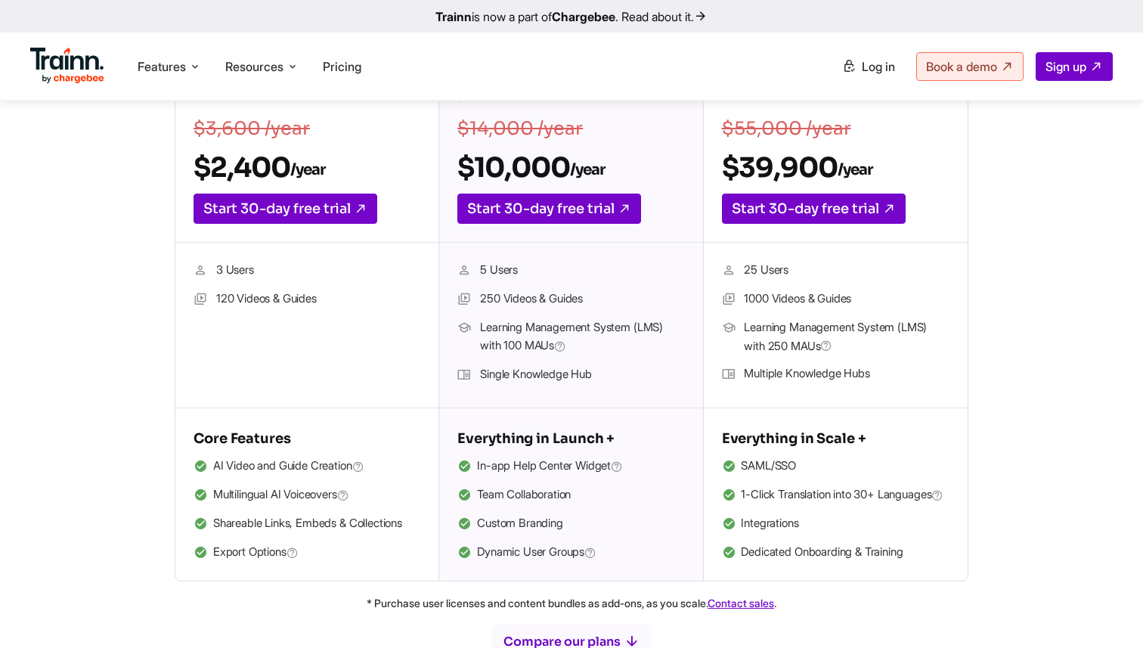
scroll to position [364, 0]
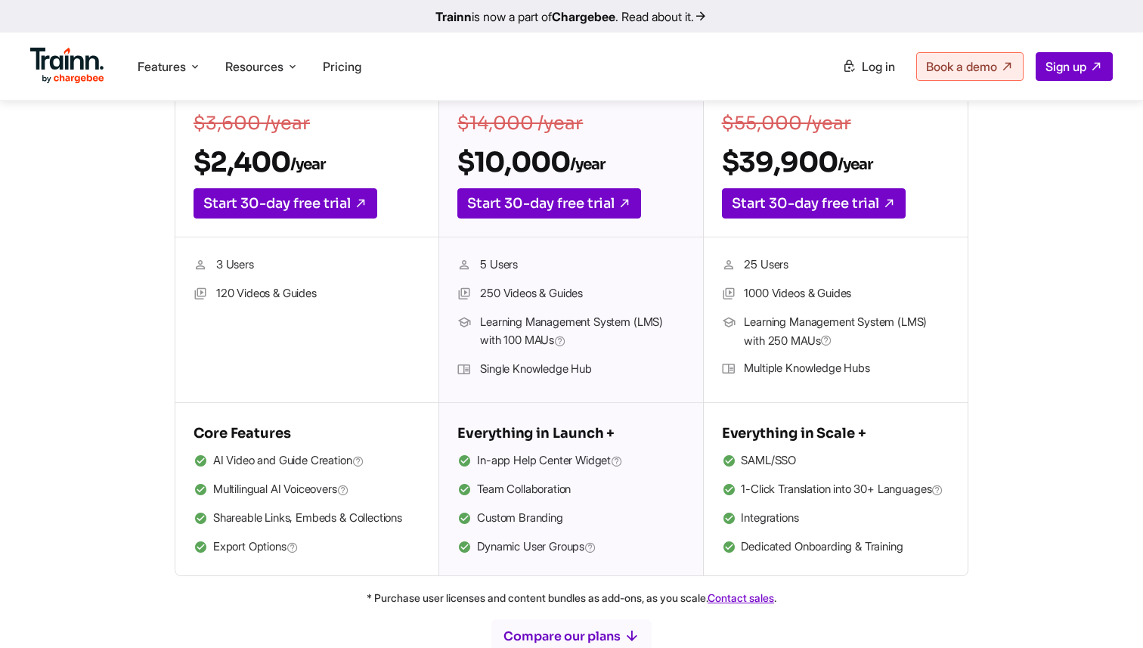
click at [751, 466] on li "SAML/SSO" at bounding box center [836, 461] width 228 height 20
click at [741, 490] on span "1-Click Translation into 30+ Languages" at bounding box center [842, 490] width 203 height 20
click at [747, 460] on li "SAML/SSO" at bounding box center [836, 461] width 228 height 20
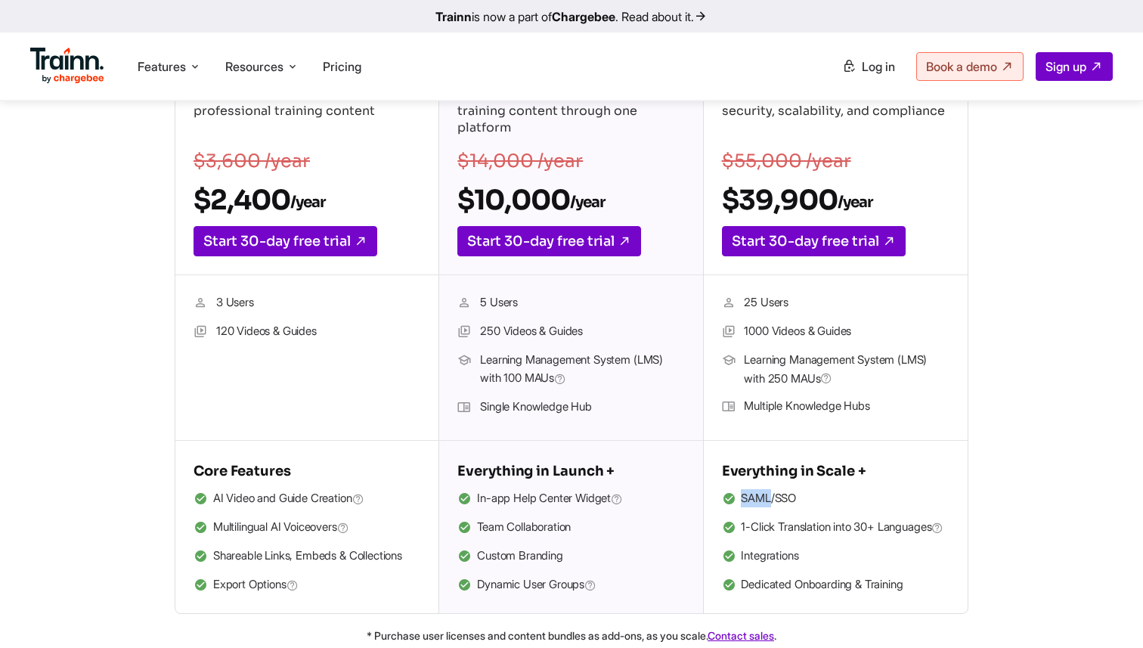
scroll to position [227, 0]
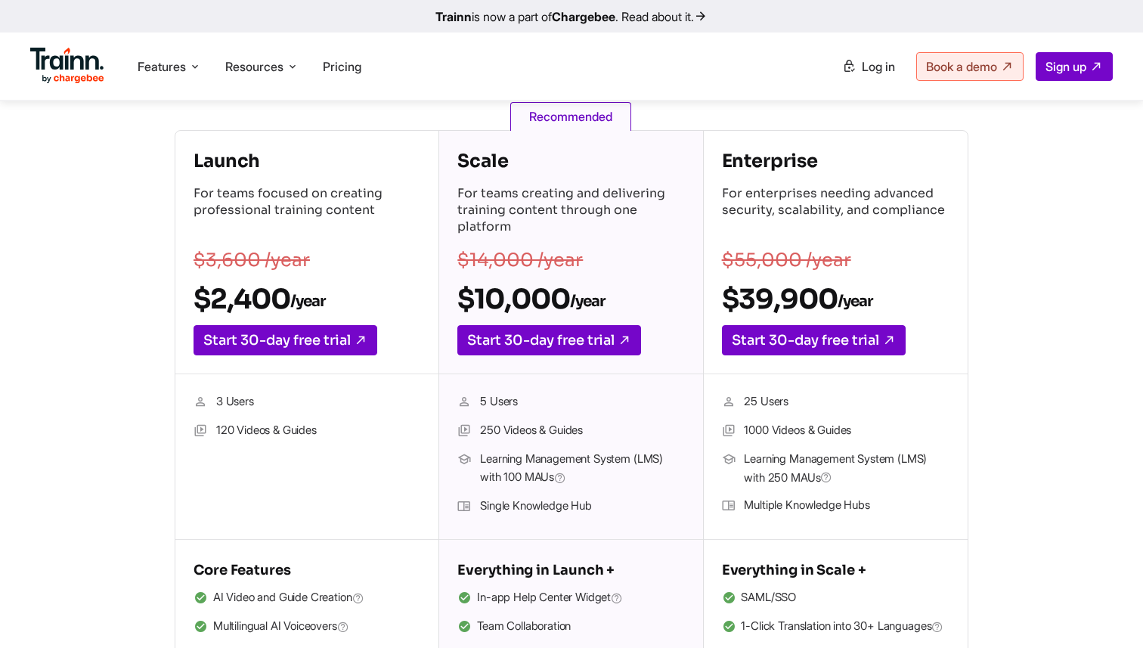
click at [798, 164] on h4 "Enterprise" at bounding box center [836, 161] width 228 height 24
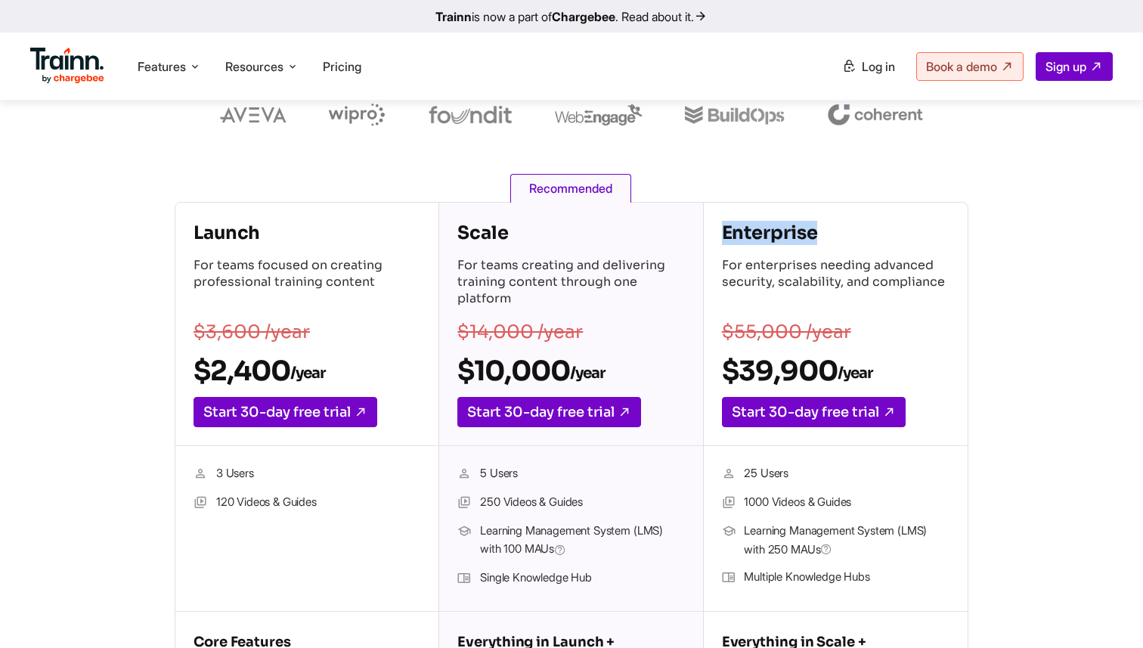
scroll to position [152, 0]
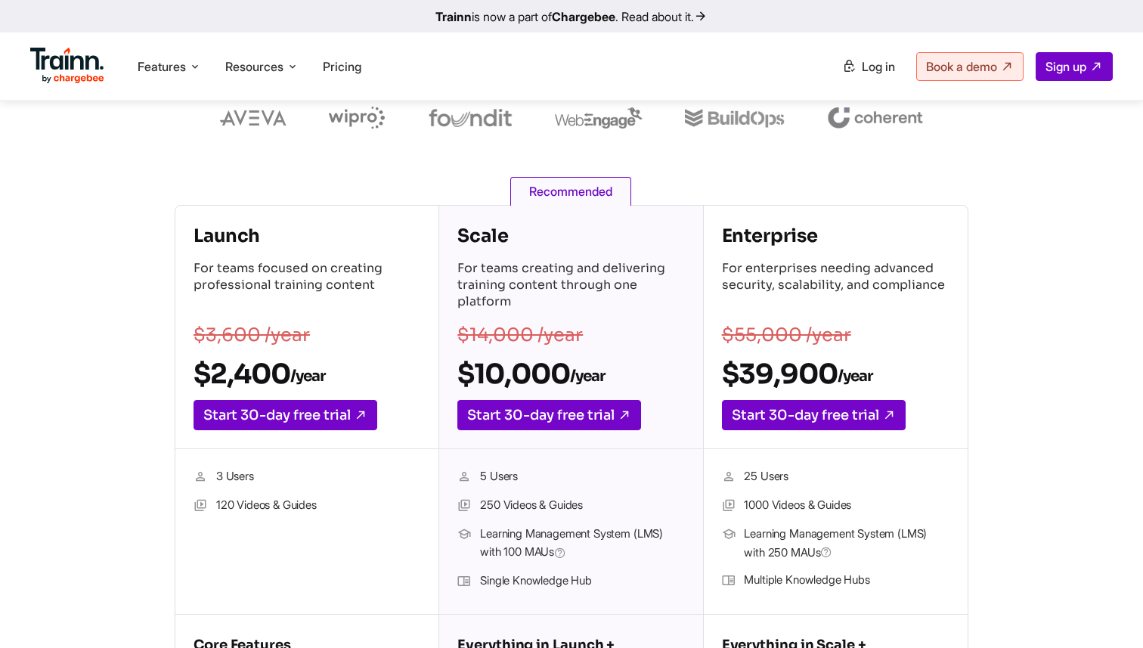
click at [786, 358] on h2 "$39,900 /year" at bounding box center [836, 374] width 228 height 34
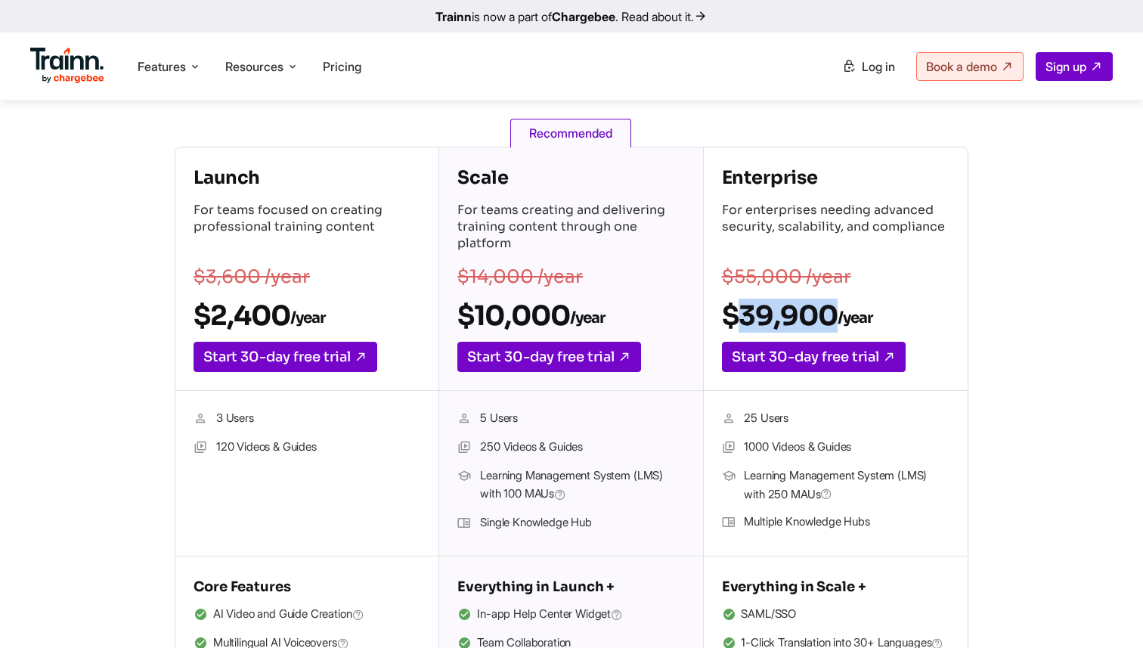
scroll to position [212, 0]
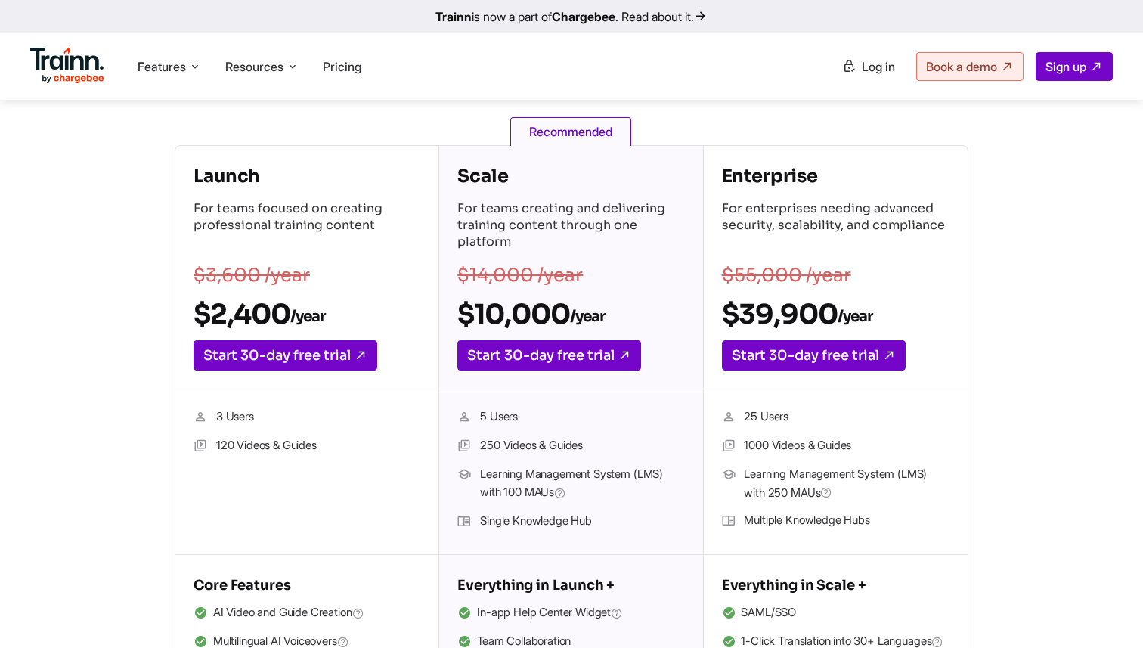
click at [529, 316] on h2 "$10,000 /year" at bounding box center [570, 314] width 227 height 34
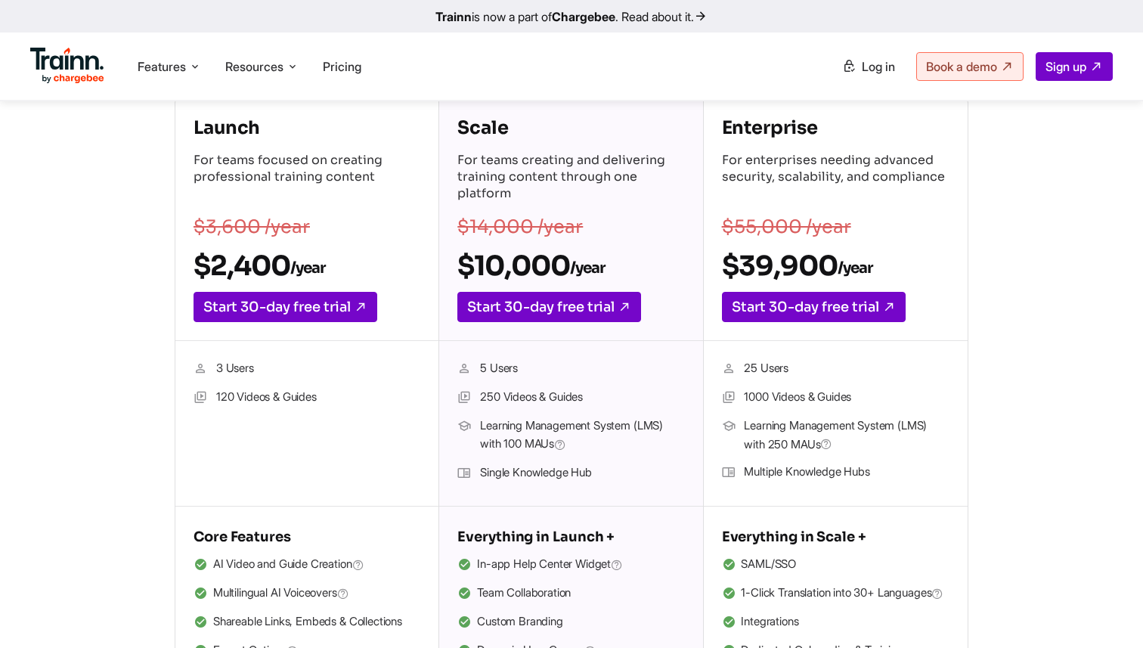
scroll to position [257, 0]
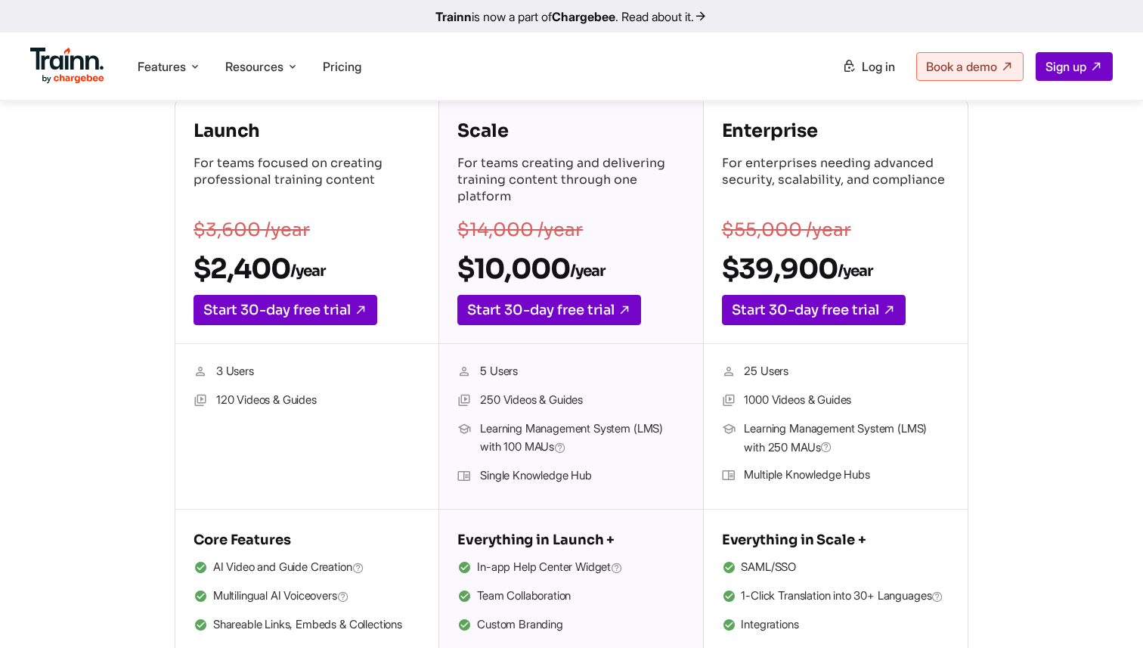
click at [769, 266] on h2 "$39,900 /year" at bounding box center [836, 269] width 228 height 34
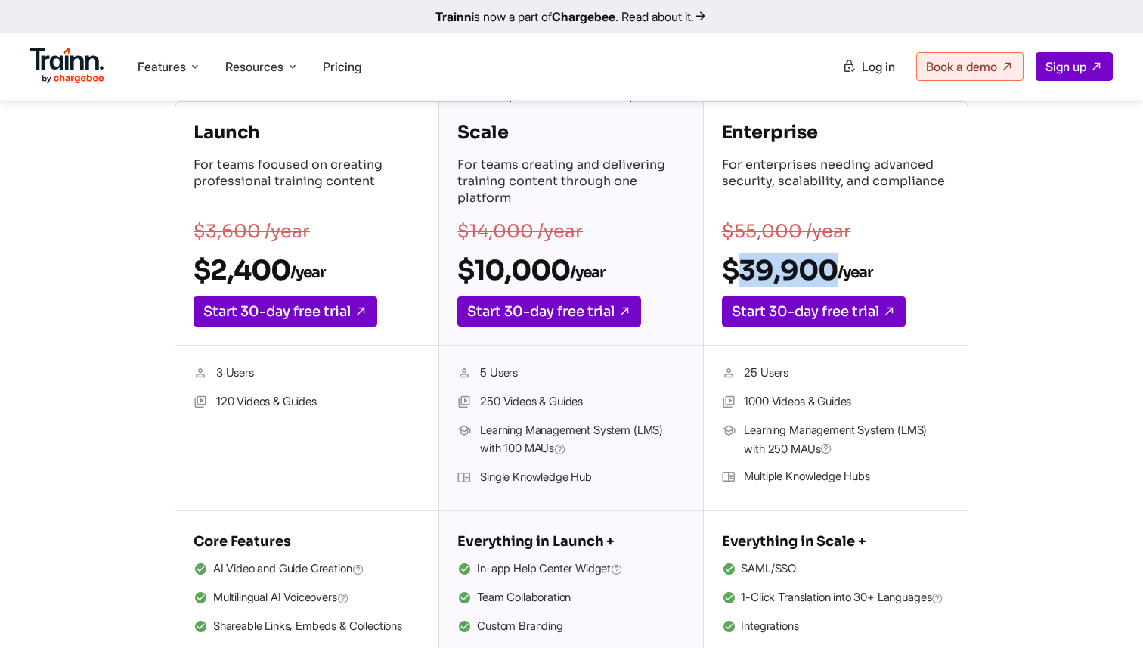
scroll to position [252, 0]
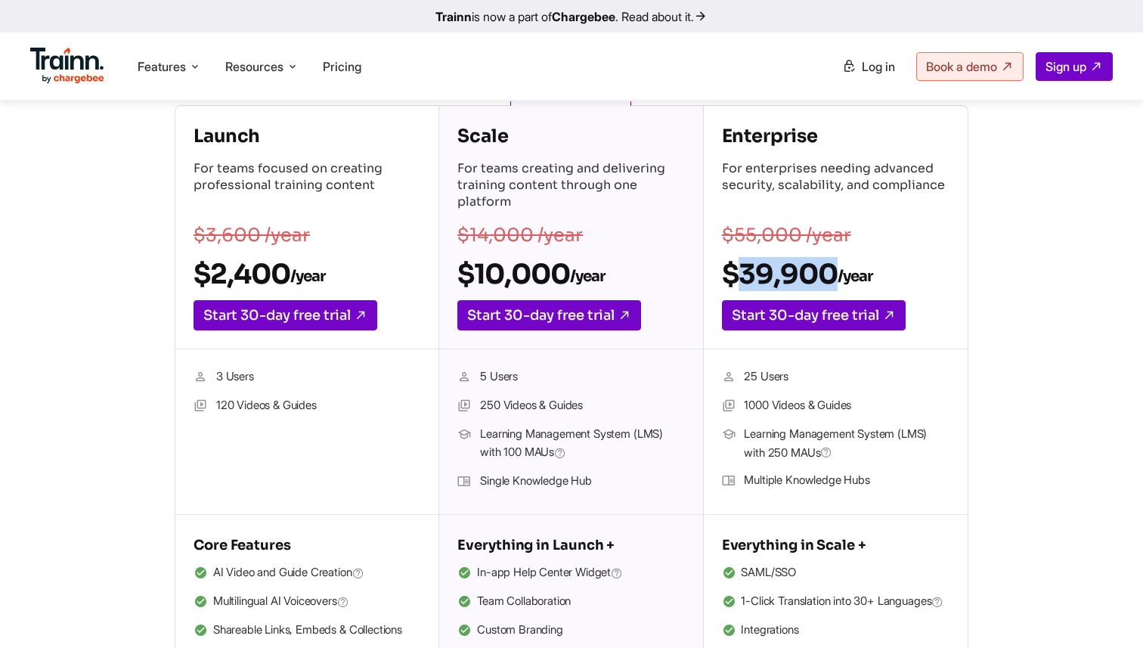
click at [769, 266] on h2 "$39,900 /year" at bounding box center [836, 274] width 228 height 34
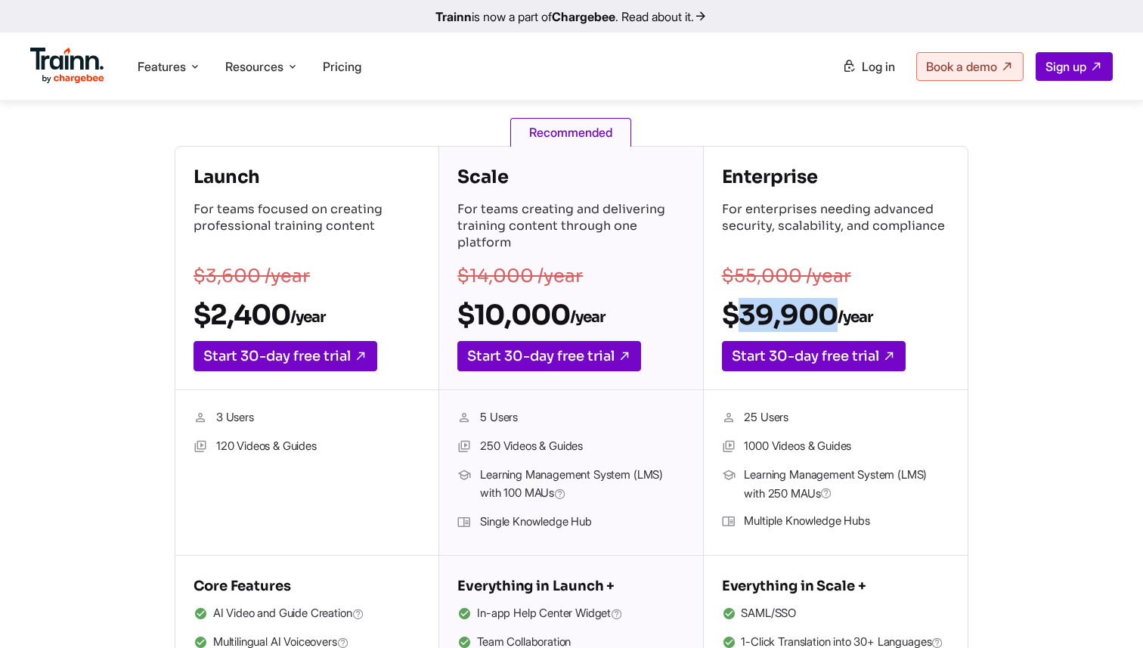
scroll to position [209, 0]
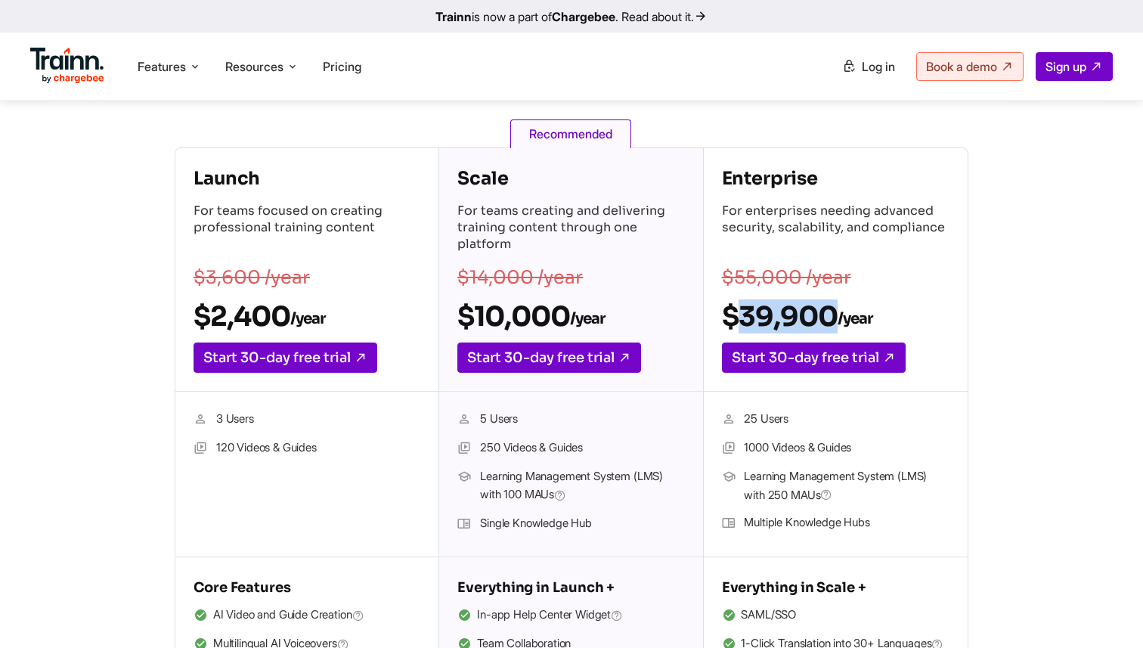
drag, startPoint x: 476, startPoint y: 315, endPoint x: 568, endPoint y: 311, distance: 91.5
click at [568, 311] on h2 "$10,000 /year" at bounding box center [570, 316] width 227 height 34
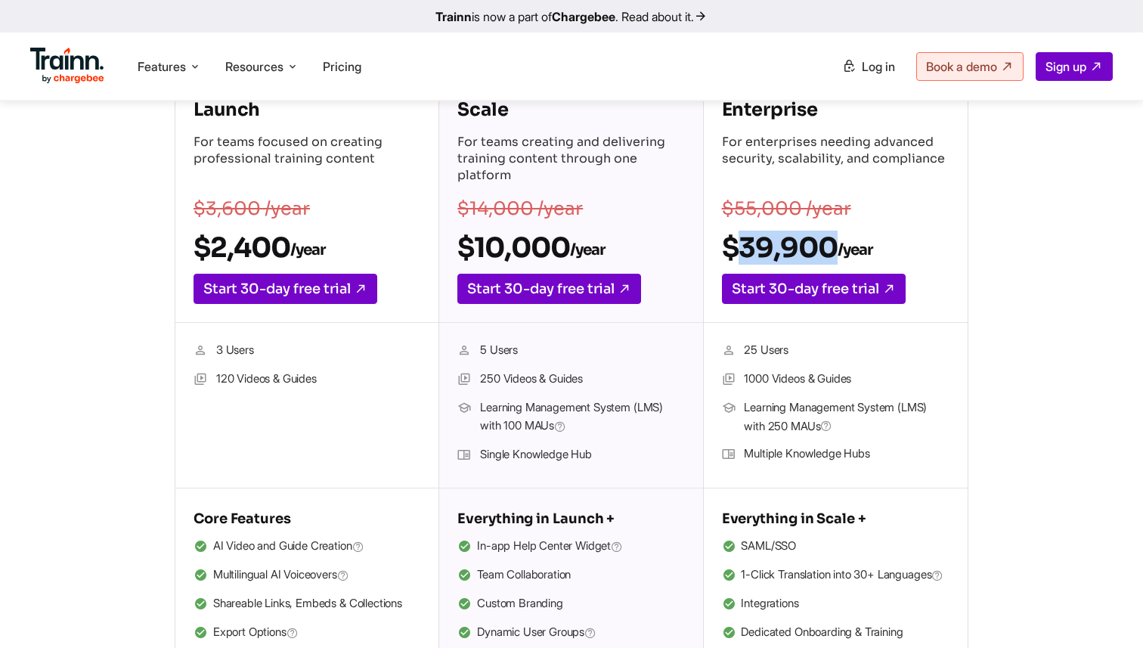
click at [477, 261] on h2 "$10,000 /year" at bounding box center [570, 248] width 227 height 34
drag, startPoint x: 476, startPoint y: 253, endPoint x: 576, endPoint y: 244, distance: 100.2
click at [576, 244] on h2 "$10,000 /year" at bounding box center [570, 248] width 227 height 34
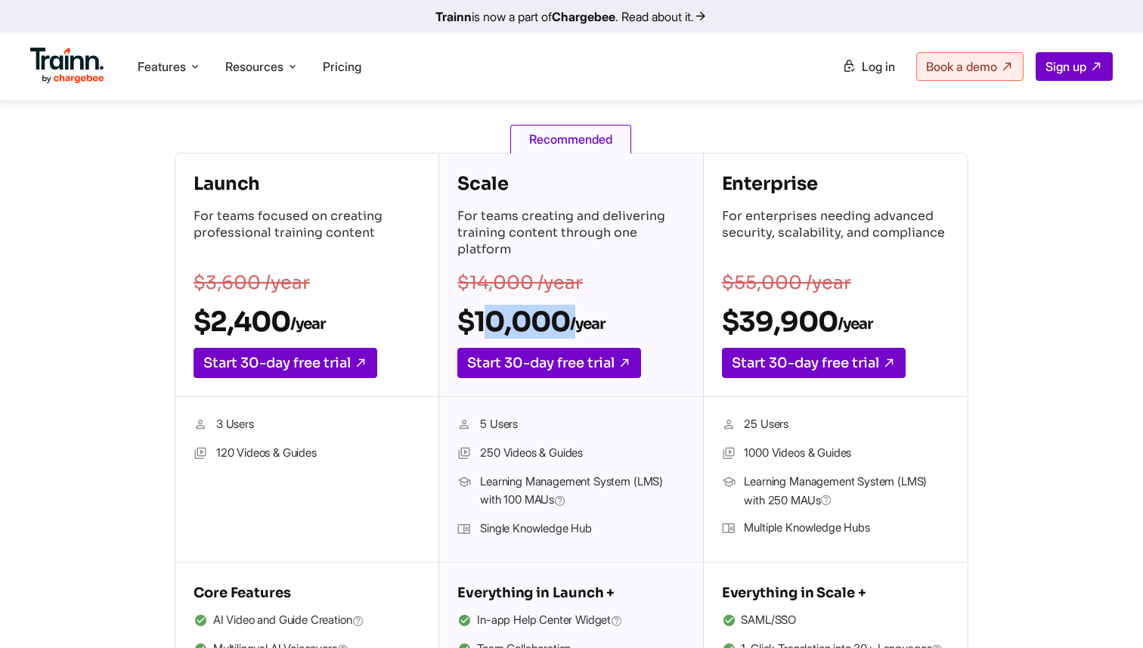
scroll to position [203, 0]
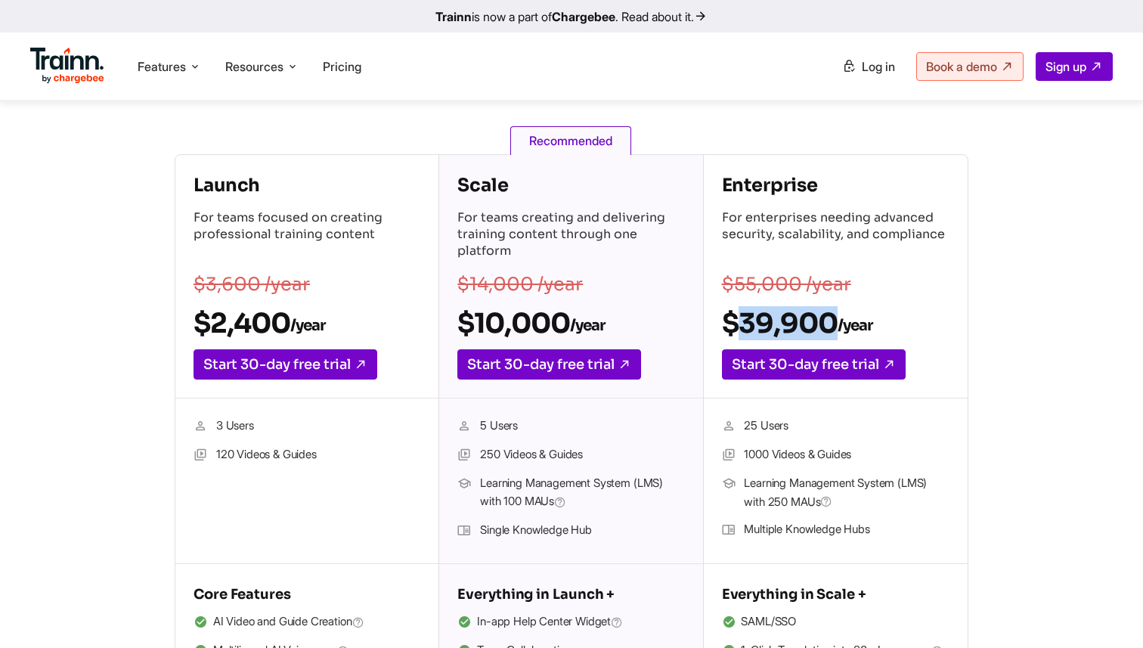
drag, startPoint x: 737, startPoint y: 321, endPoint x: 835, endPoint y: 318, distance: 97.5
click at [835, 318] on h2 "$39,900 /year" at bounding box center [836, 323] width 228 height 34
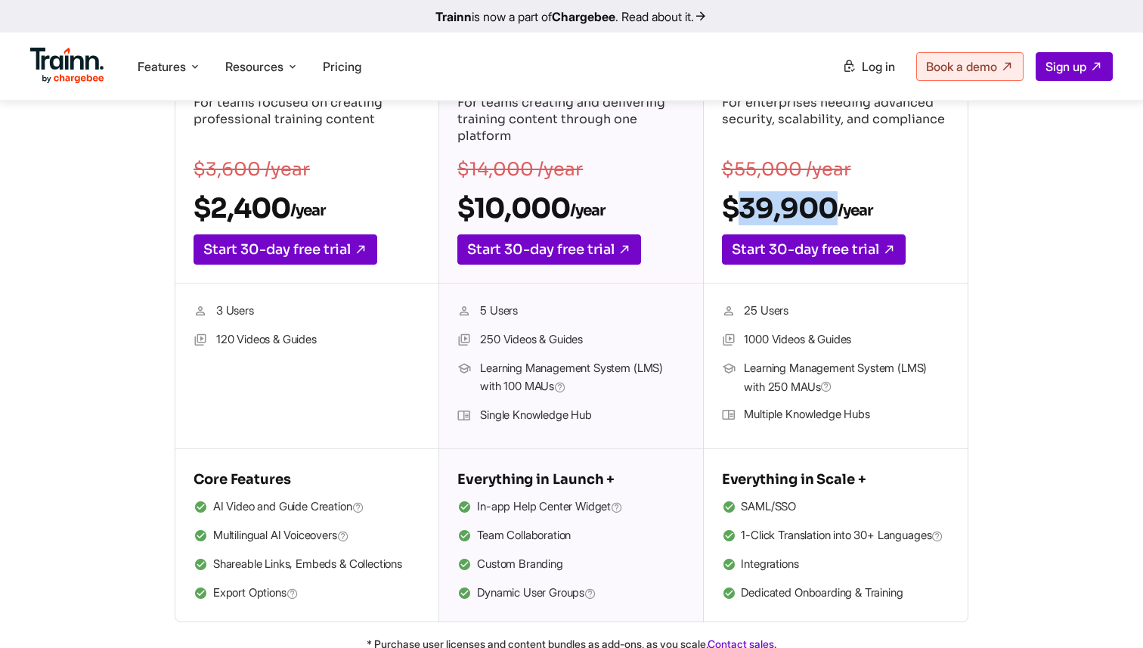
scroll to position [324, 0]
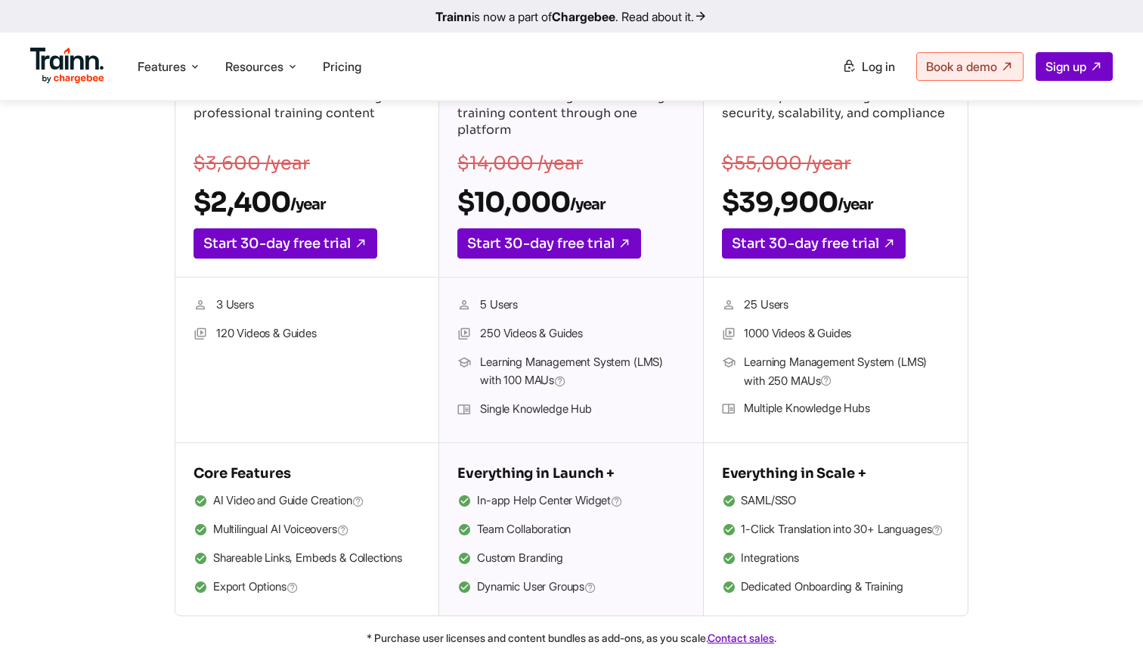
click at [758, 499] on li "SAML/SSO" at bounding box center [836, 501] width 228 height 20
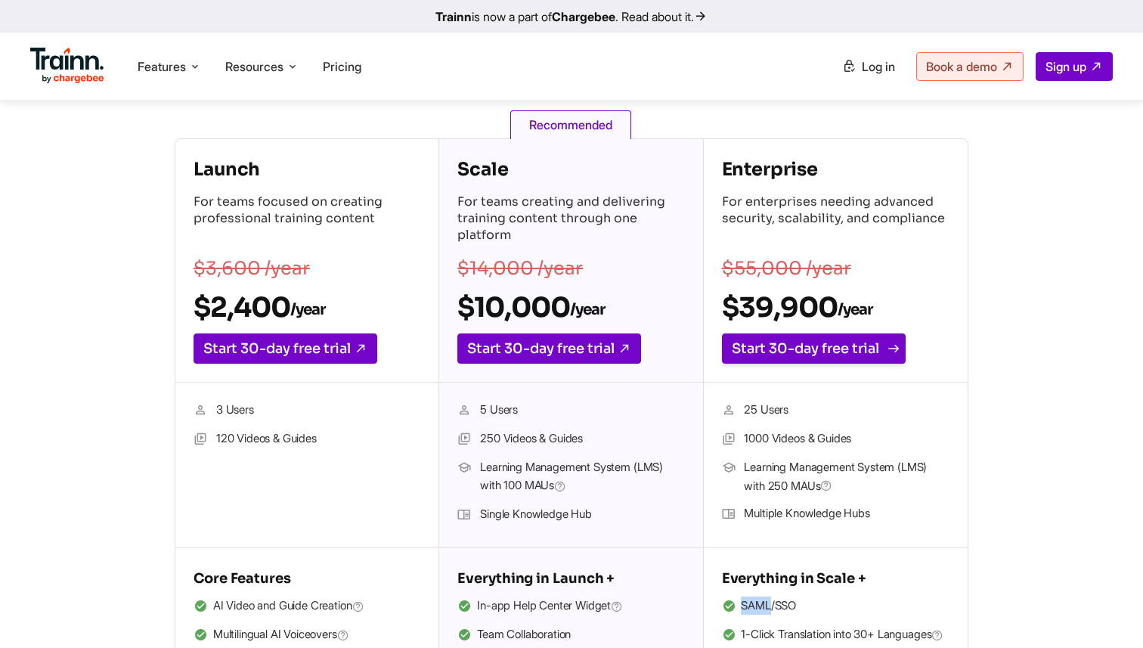
scroll to position [199, 0]
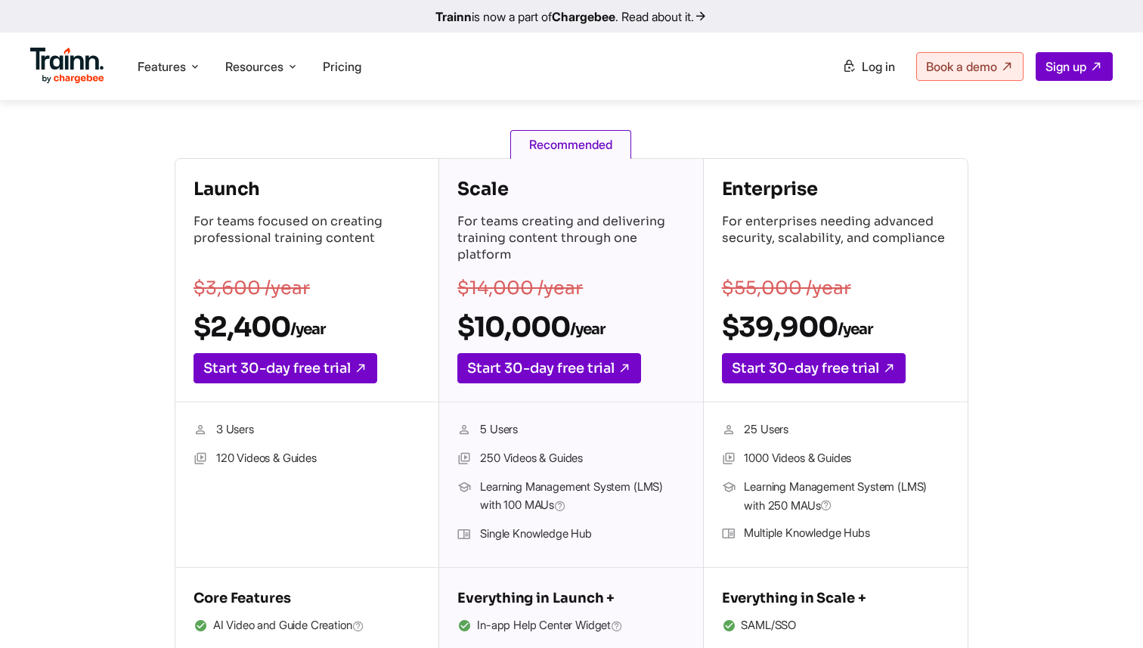
click at [742, 331] on h2 "$39,900 /year" at bounding box center [836, 327] width 228 height 34
drag, startPoint x: 742, startPoint y: 331, endPoint x: 832, endPoint y: 329, distance: 90.0
click at [832, 329] on h2 "$39,900 /year" at bounding box center [836, 327] width 228 height 34
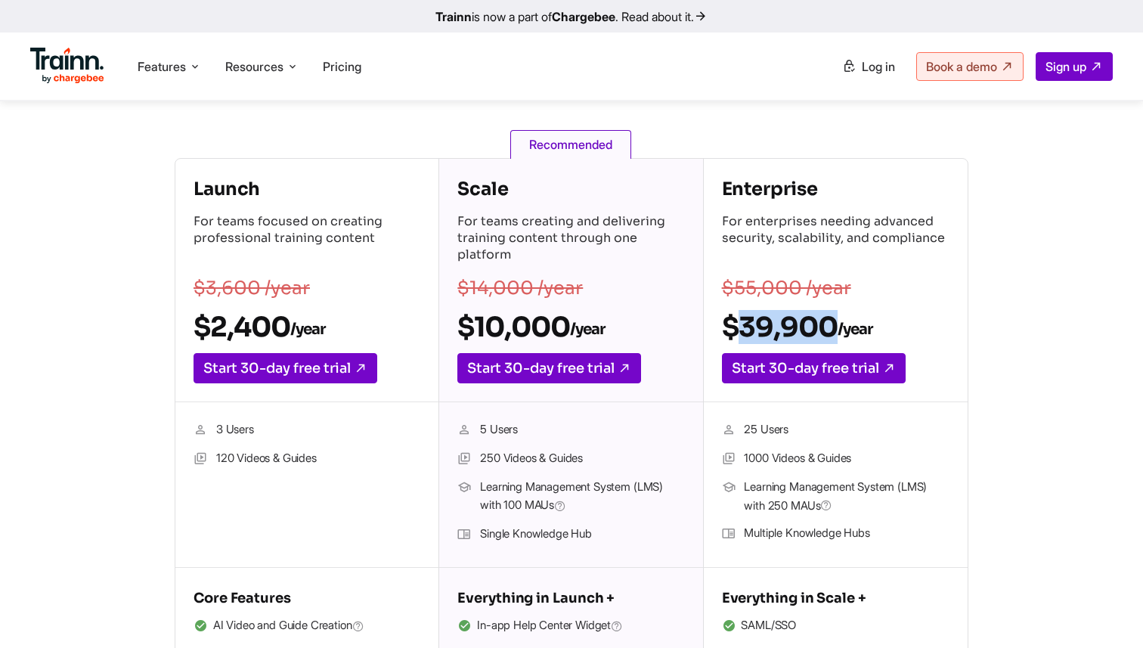
click at [832, 329] on h2 "$39,900 /year" at bounding box center [836, 327] width 228 height 34
drag, startPoint x: 832, startPoint y: 329, endPoint x: 746, endPoint y: 329, distance: 86.2
click at [746, 329] on h2 "$39,900 /year" at bounding box center [836, 327] width 228 height 34
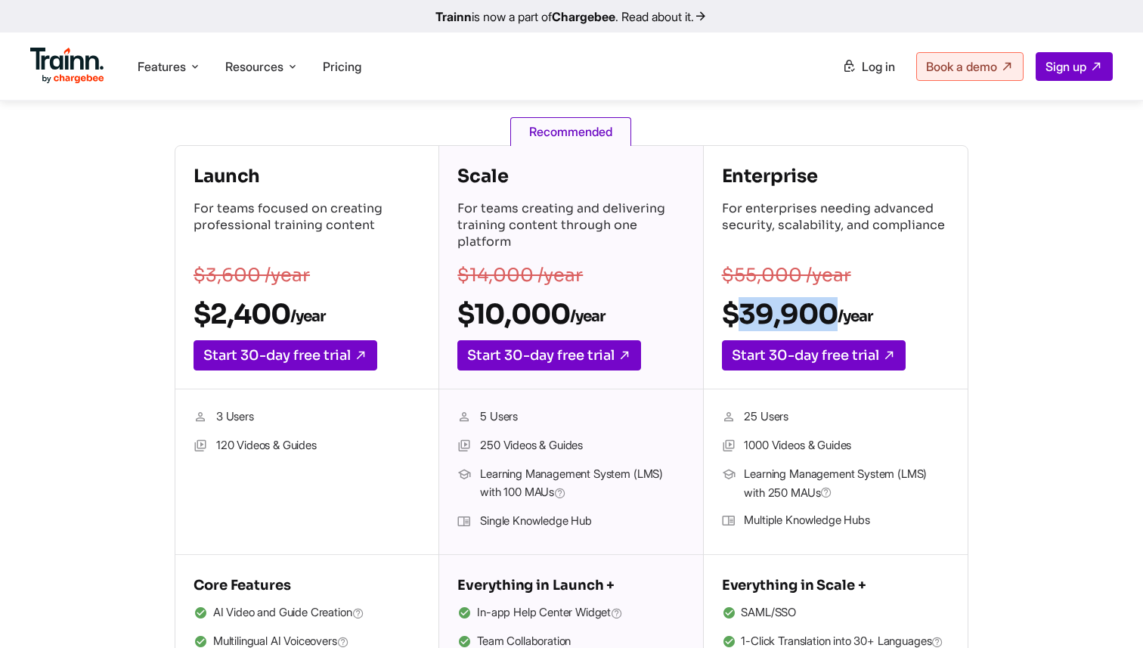
scroll to position [221, 0]
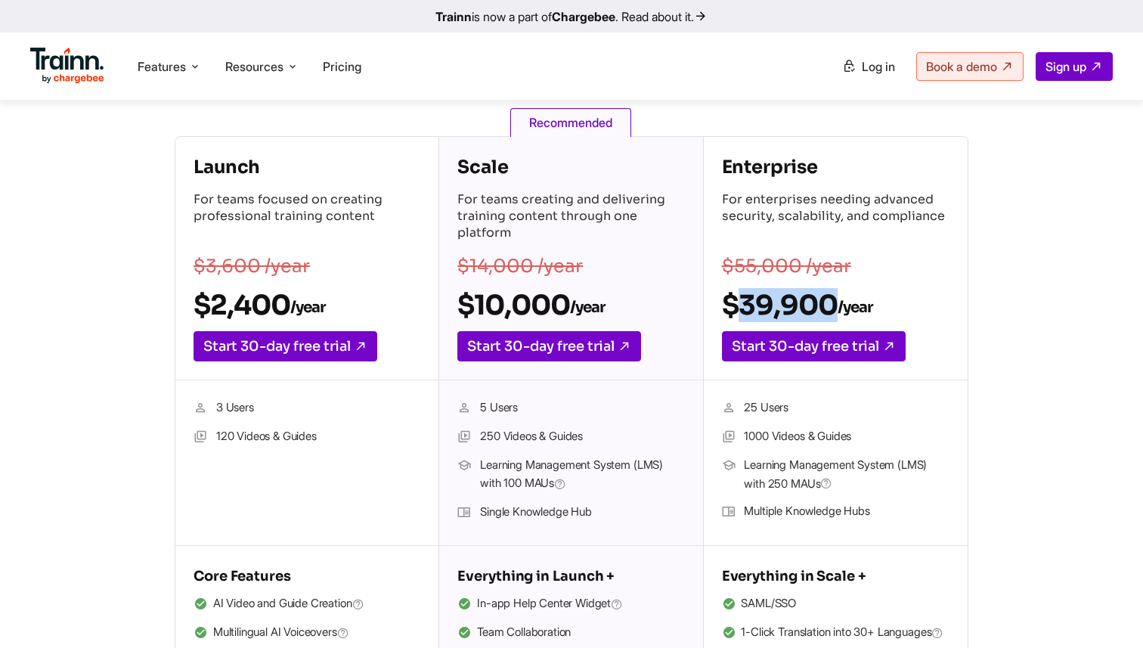
click at [740, 316] on h2 "$39,900 /year" at bounding box center [836, 305] width 228 height 34
drag, startPoint x: 475, startPoint y: 300, endPoint x: 573, endPoint y: 296, distance: 97.6
click at [573, 296] on h2 "$10,000 /year" at bounding box center [570, 305] width 227 height 34
click at [572, 314] on sub "/year" at bounding box center [587, 307] width 35 height 19
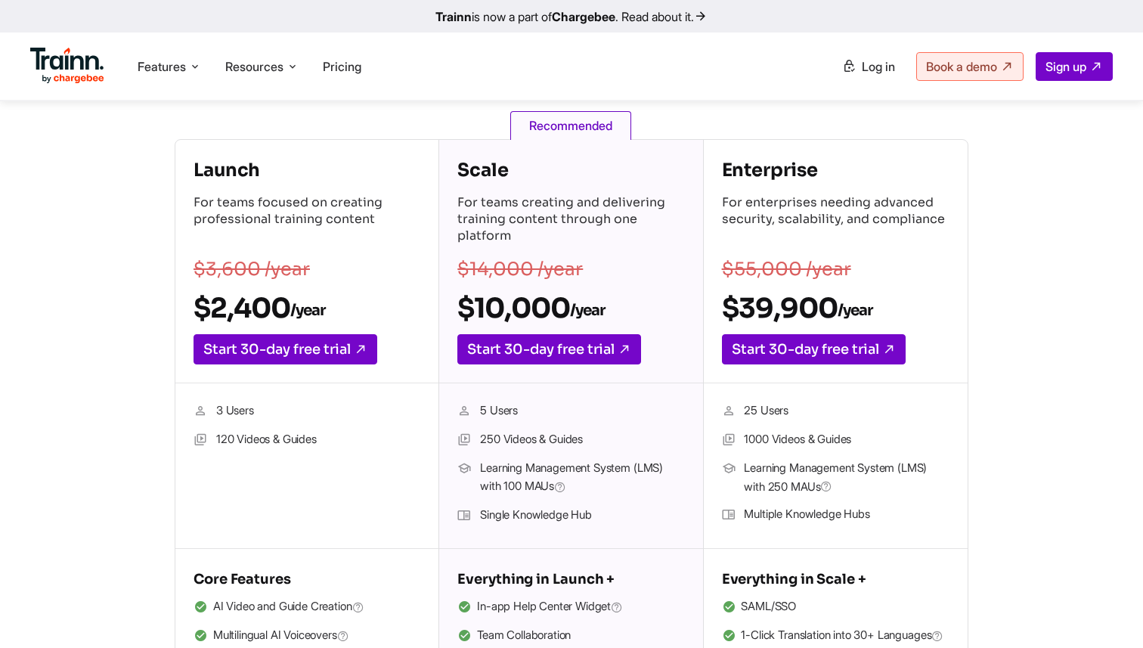
scroll to position [209, 0]
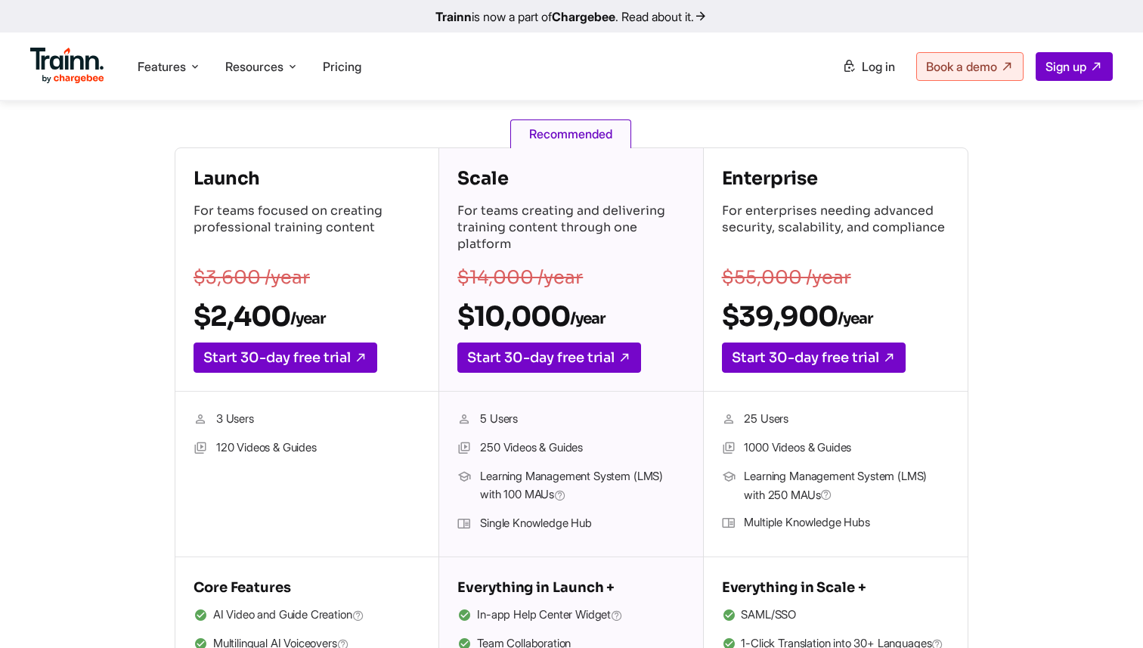
drag, startPoint x: 572, startPoint y: 314, endPoint x: 454, endPoint y: 313, distance: 117.9
click at [454, 313] on div "Scale For teams creating and delivering training content through one platform $…" at bounding box center [570, 269] width 263 height 243
click at [779, 319] on h2 "$39,900 /year" at bounding box center [836, 316] width 228 height 34
click at [552, 314] on h2 "$10,000 /year" at bounding box center [570, 316] width 227 height 34
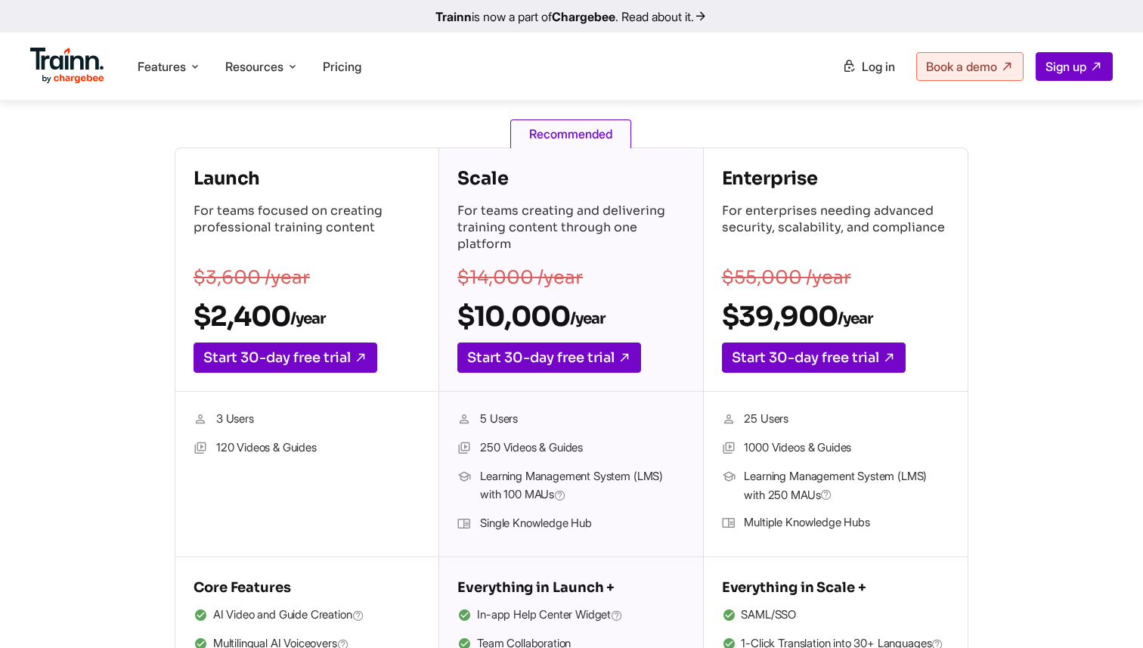
click at [564, 314] on h2 "$10,000 /year" at bounding box center [570, 316] width 227 height 34
drag, startPoint x: 537, startPoint y: 287, endPoint x: 518, endPoint y: 320, distance: 38.3
click at [517, 319] on div "Scale For teams creating and delivering training content through one platform $…" at bounding box center [570, 269] width 263 height 243
click at [518, 320] on h2 "$10,000 /year" at bounding box center [570, 316] width 227 height 34
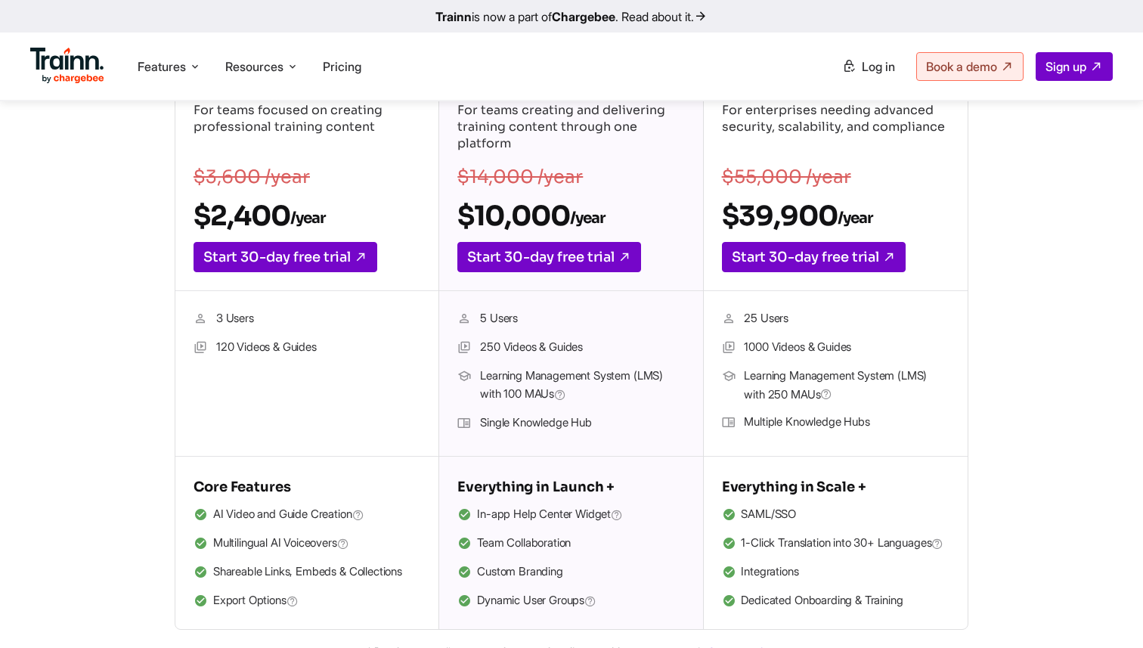
scroll to position [313, 0]
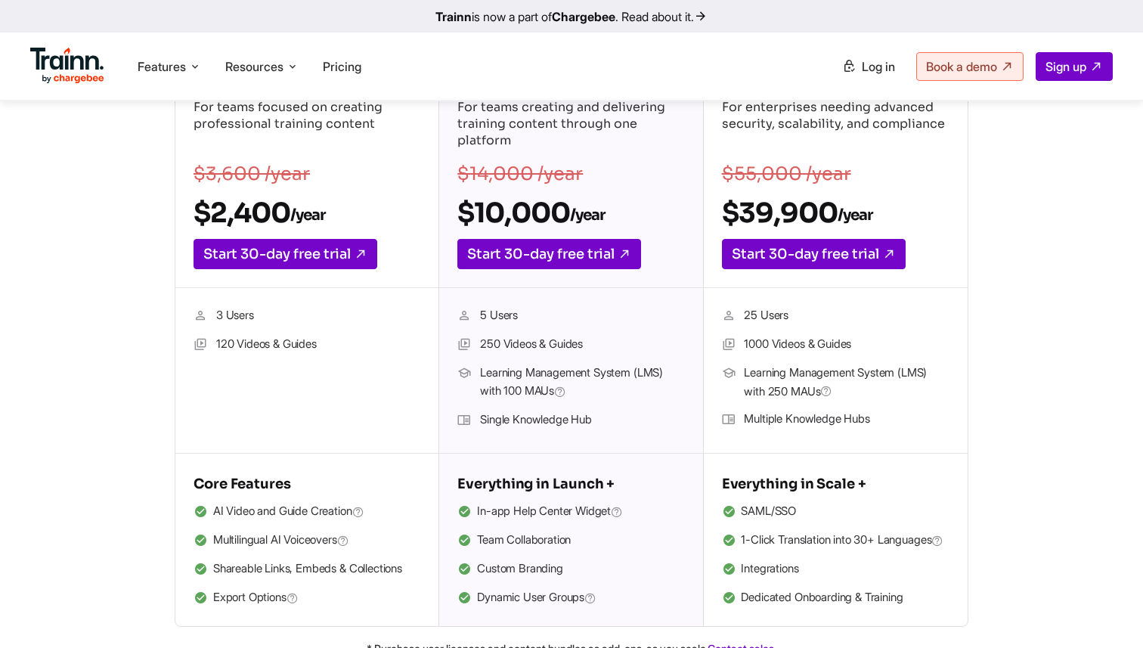
click at [757, 518] on li "SAML/SSO" at bounding box center [836, 512] width 228 height 20
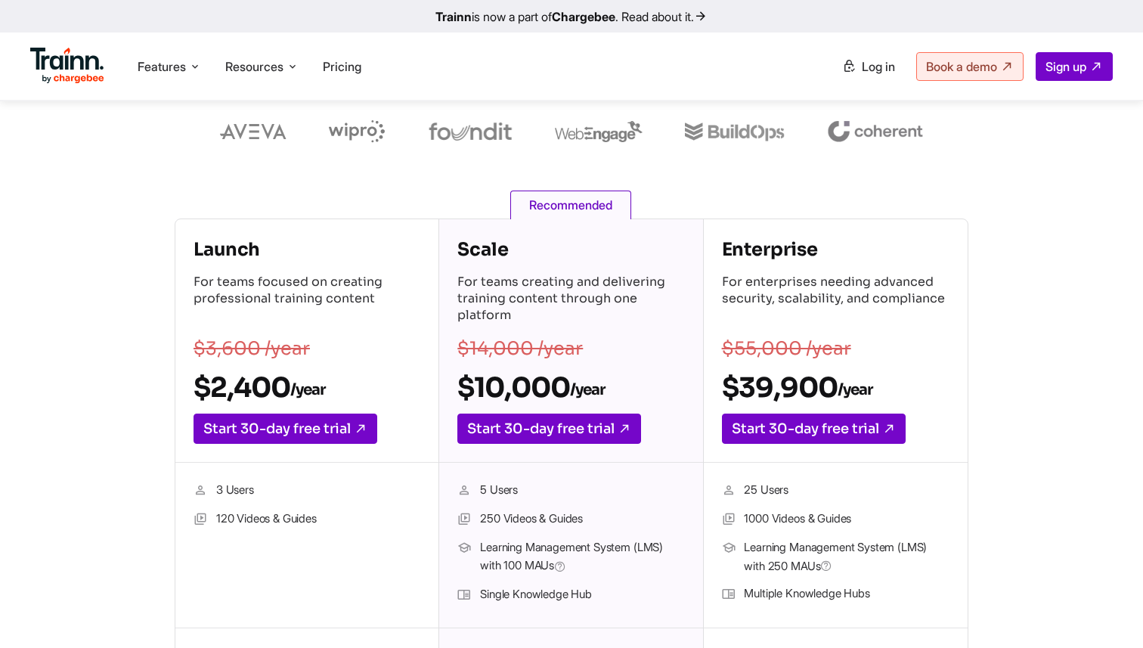
scroll to position [134, 0]
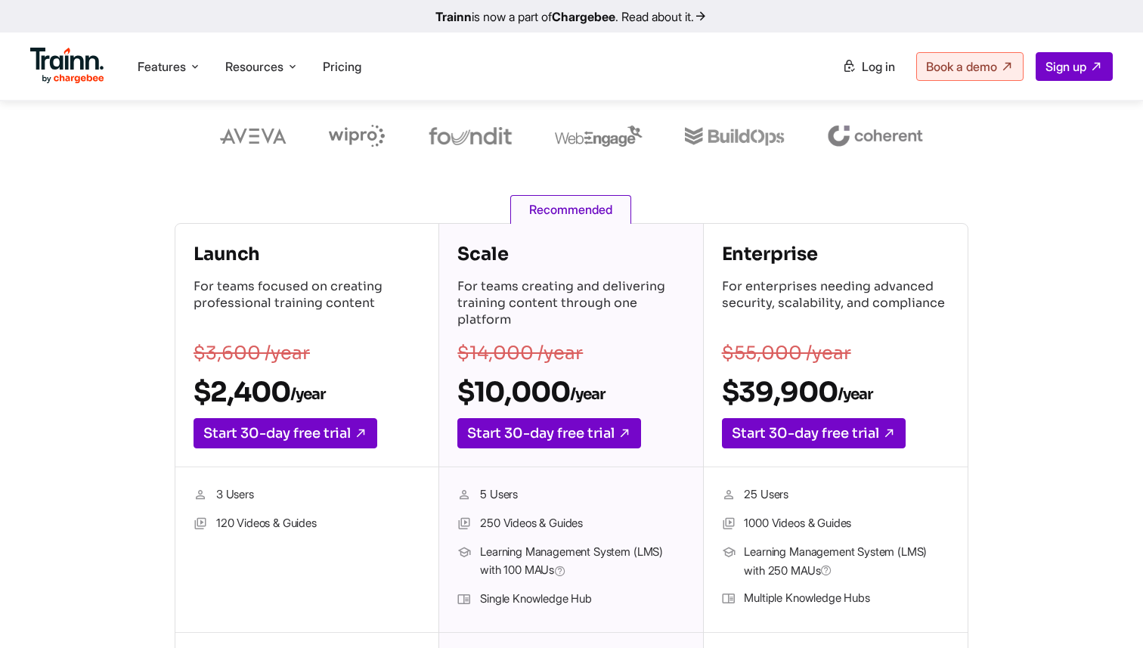
drag, startPoint x: 569, startPoint y: 392, endPoint x: 449, endPoint y: 395, distance: 120.2
click at [449, 395] on div "Scale For teams creating and delivering training content through one platform $…" at bounding box center [570, 345] width 263 height 243
drag, startPoint x: 728, startPoint y: 392, endPoint x: 828, endPoint y: 383, distance: 100.1
click at [828, 383] on h2 "$39,900 /year" at bounding box center [836, 392] width 228 height 34
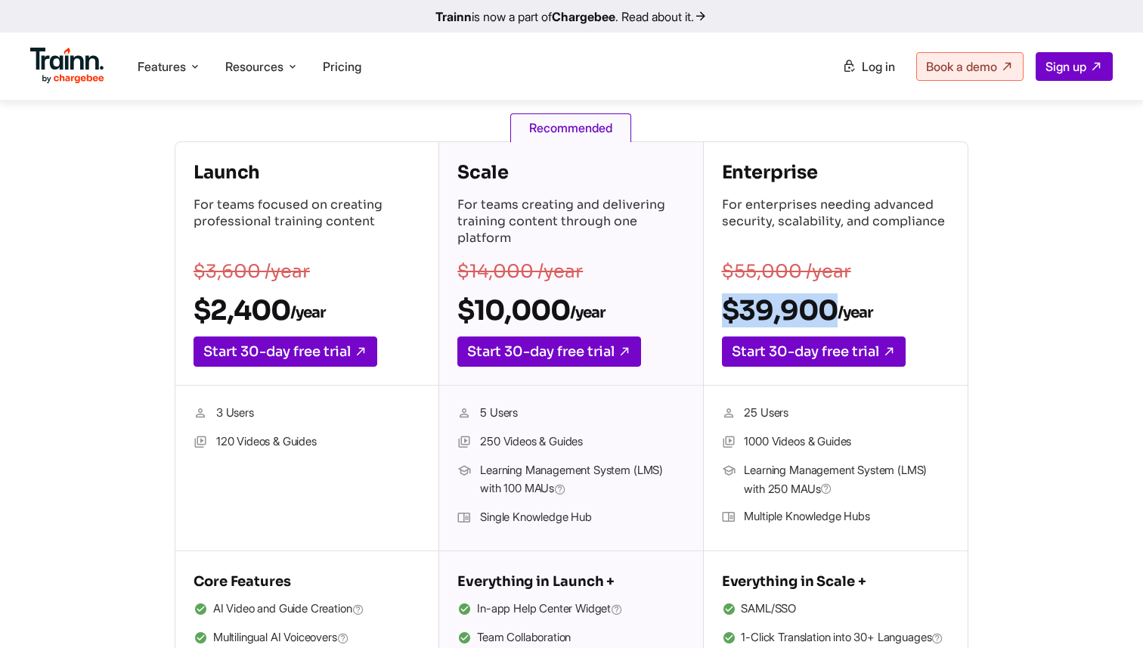
scroll to position [258, 0]
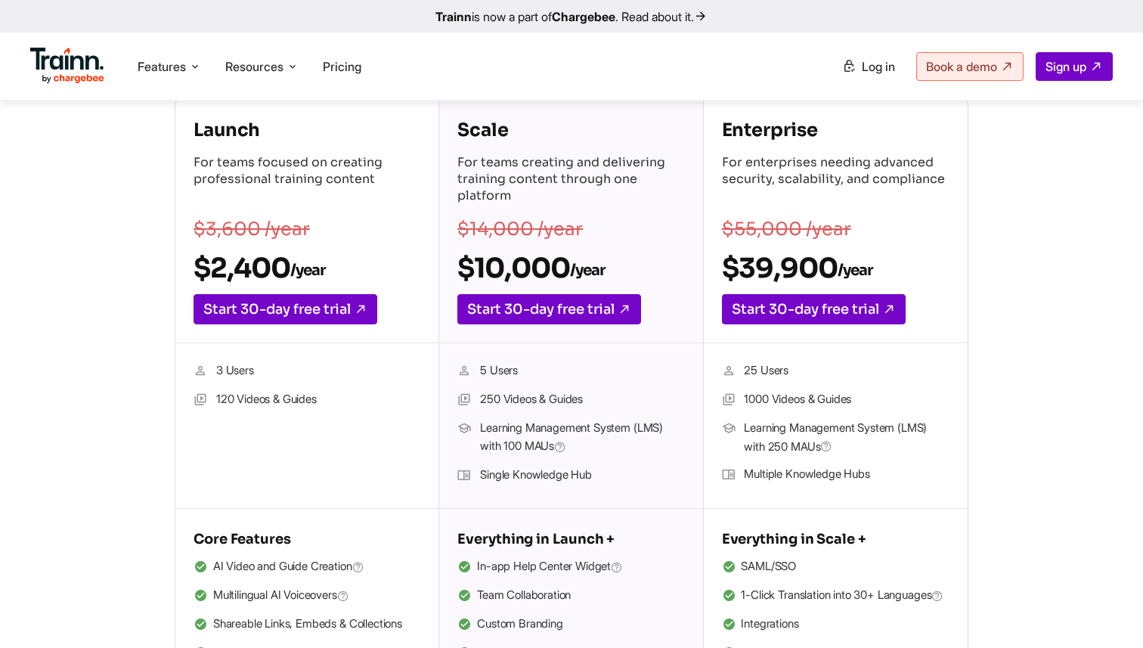
drag, startPoint x: 744, startPoint y: 398, endPoint x: 854, endPoint y: 410, distance: 111.0
click at [854, 410] on ul "25 Users 1000 Videos & Guides Learning Management System (LMS) with 250 MAUs Mu…" at bounding box center [836, 425] width 228 height 129
click at [809, 403] on li "1000 Videos & Guides" at bounding box center [836, 400] width 228 height 20
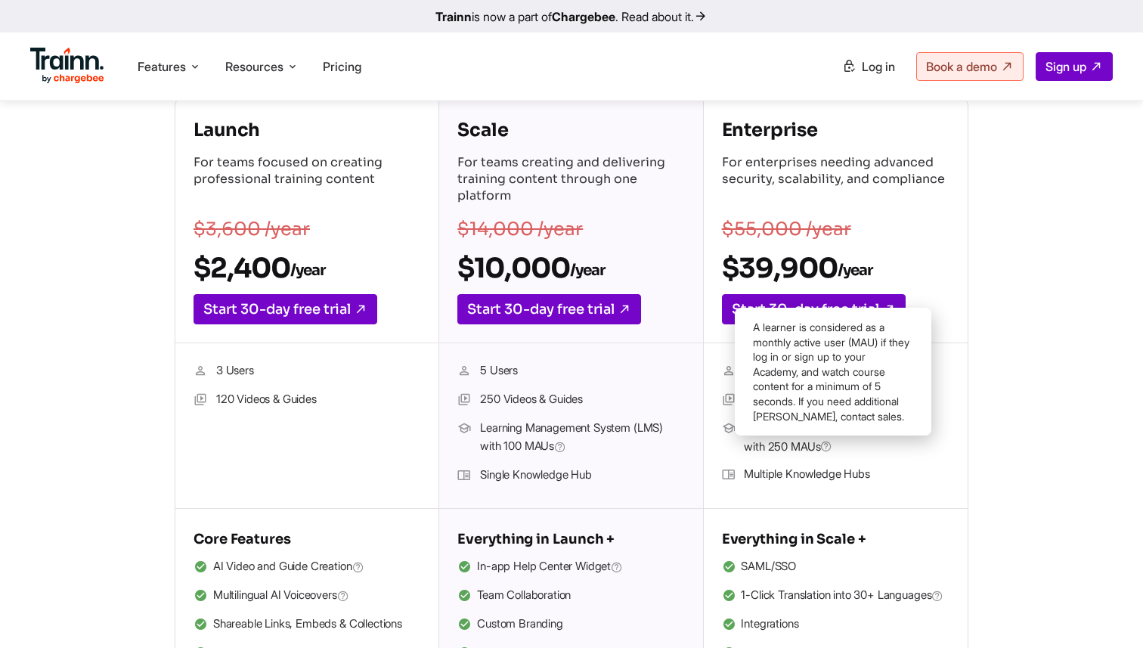
drag, startPoint x: 749, startPoint y: 432, endPoint x: 828, endPoint y: 446, distance: 79.9
click at [828, 446] on span "Learning Management System (LMS) with 250 MAUs" at bounding box center [846, 437] width 205 height 37
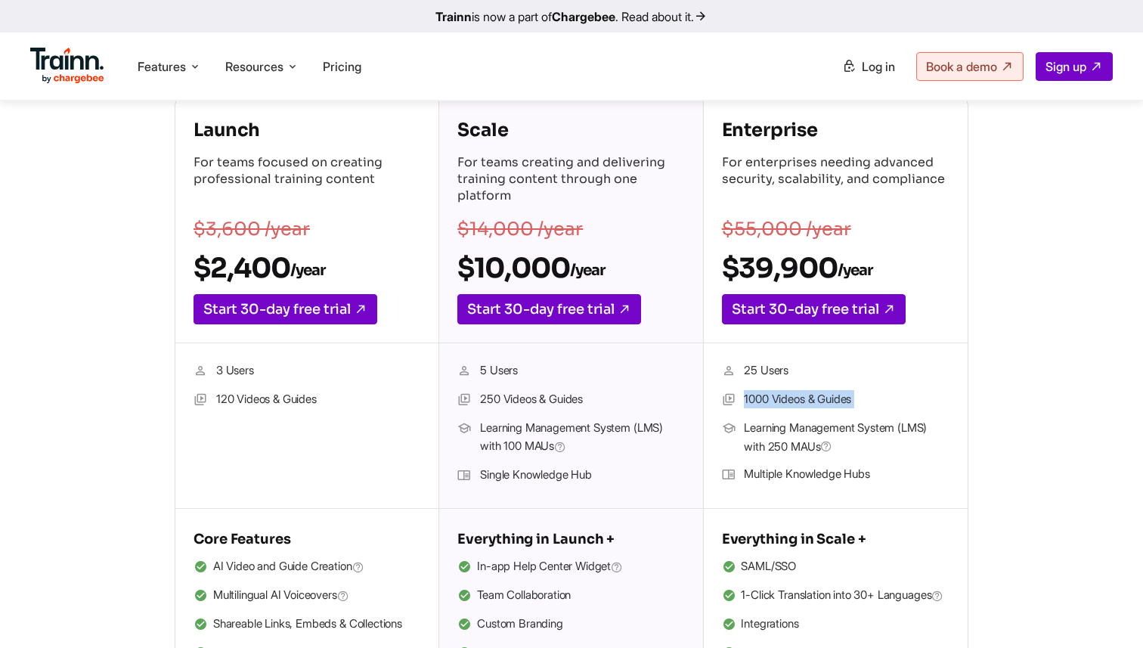
click at [938, 454] on span "Learning Management System (LMS) with 250 MAUs" at bounding box center [846, 437] width 205 height 37
drag, startPoint x: 742, startPoint y: 399, endPoint x: 880, endPoint y: 404, distance: 138.4
click at [880, 404] on li "1000 Videos & Guides" at bounding box center [836, 400] width 228 height 20
drag, startPoint x: 863, startPoint y: 388, endPoint x: 751, endPoint y: 387, distance: 111.9
click at [751, 387] on ul "25 Users 1000 Videos & Guides Learning Management System (LMS) with 250 MAUs Mu…" at bounding box center [836, 425] width 228 height 129
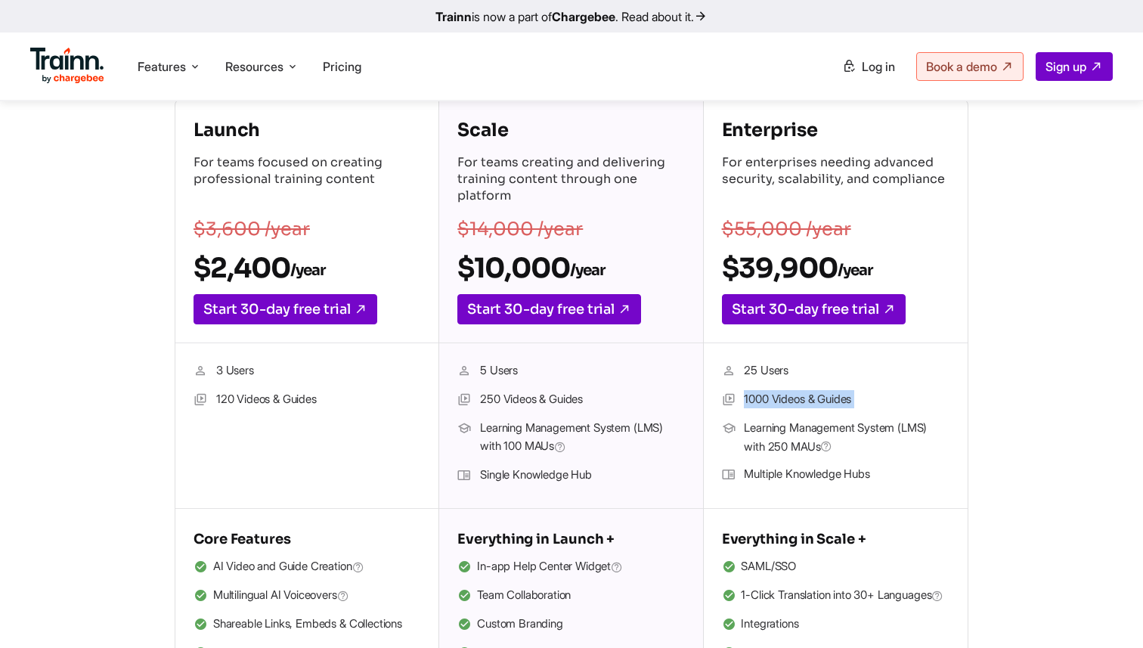
drag, startPoint x: 749, startPoint y: 411, endPoint x: 864, endPoint y: 408, distance: 114.9
click at [864, 408] on ul "25 Users 1000 Videos & Guides Learning Management System (LMS) with 250 MAUs Mu…" at bounding box center [836, 425] width 228 height 129
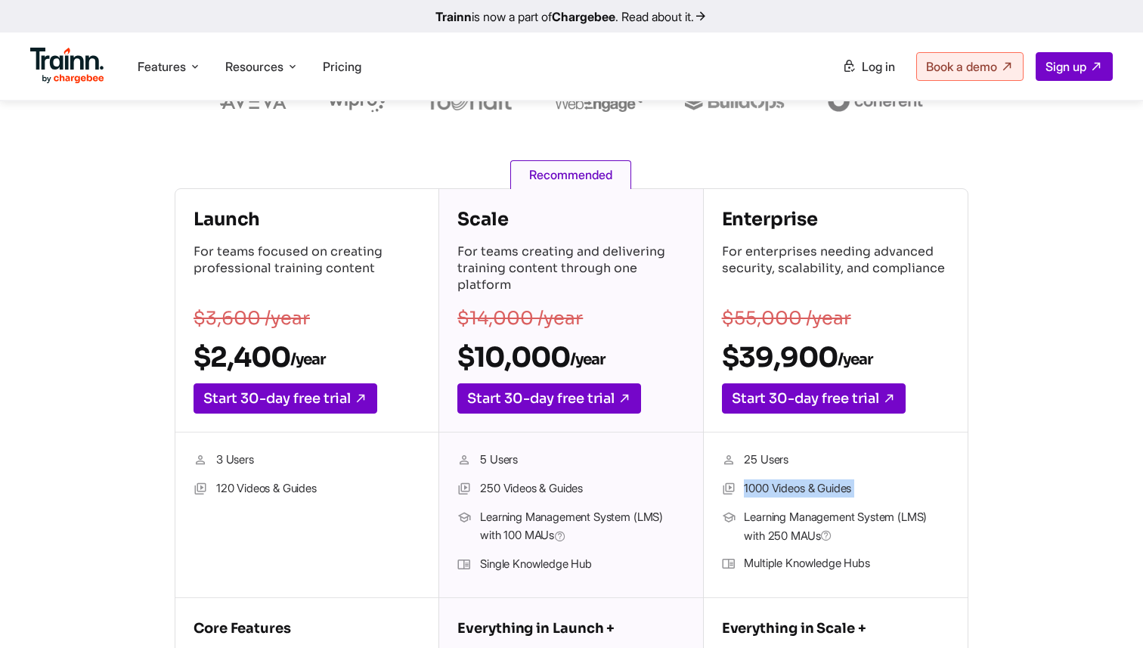
scroll to position [0, 0]
